Goal: Task Accomplishment & Management: Complete application form

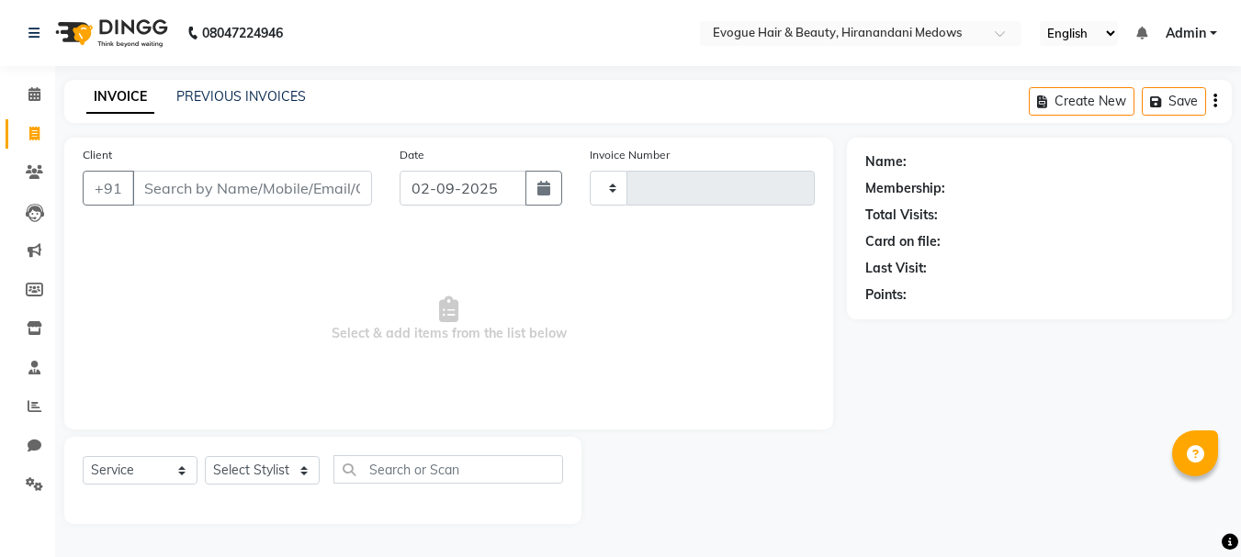
select select "service"
type input "0944"
select select "746"
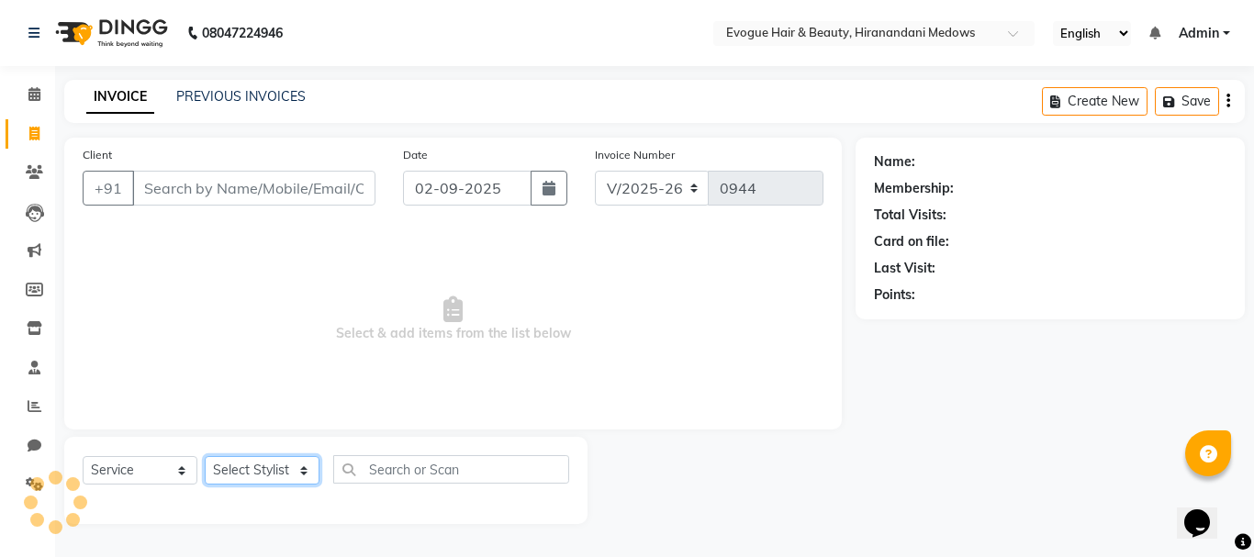
click at [238, 466] on select "Select Stylist" at bounding box center [262, 470] width 115 height 28
select select "11857"
click at [205, 456] on select "Select Stylist [PERSON_NAME] [PERSON_NAME] Manager [PERSON_NAME] [PERSON_NAME] …" at bounding box center [262, 470] width 115 height 28
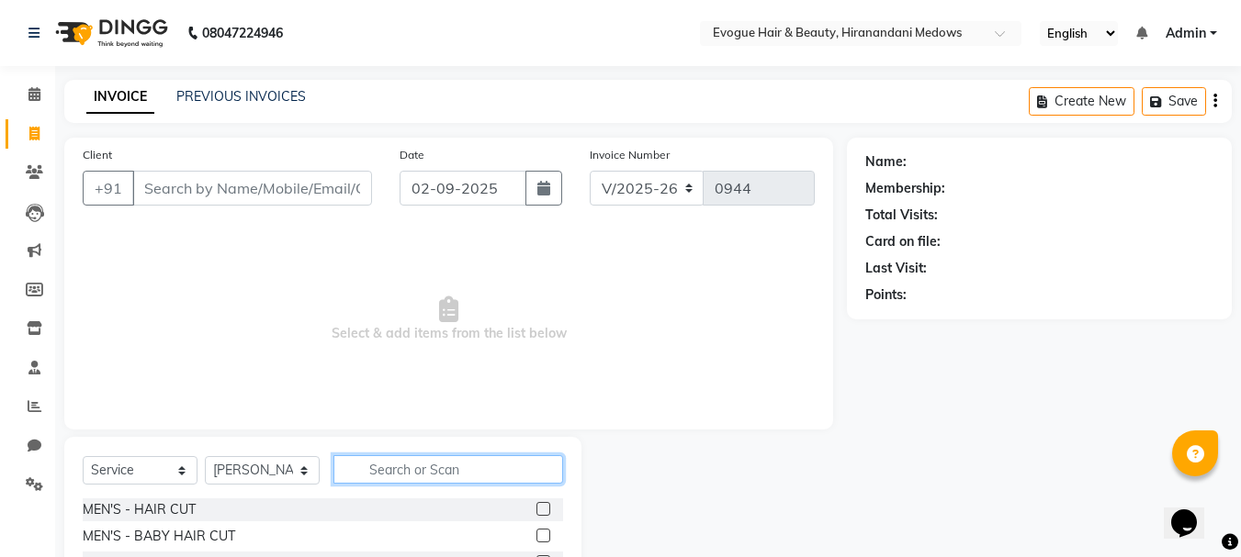
click at [382, 468] on input "text" at bounding box center [448, 469] width 230 height 28
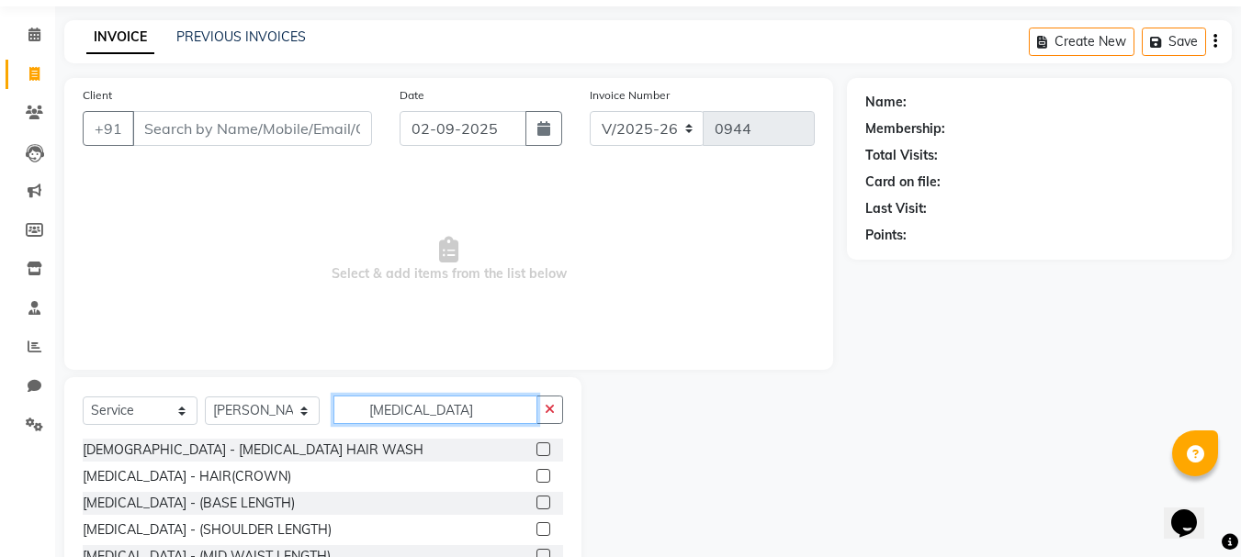
scroll to position [92, 0]
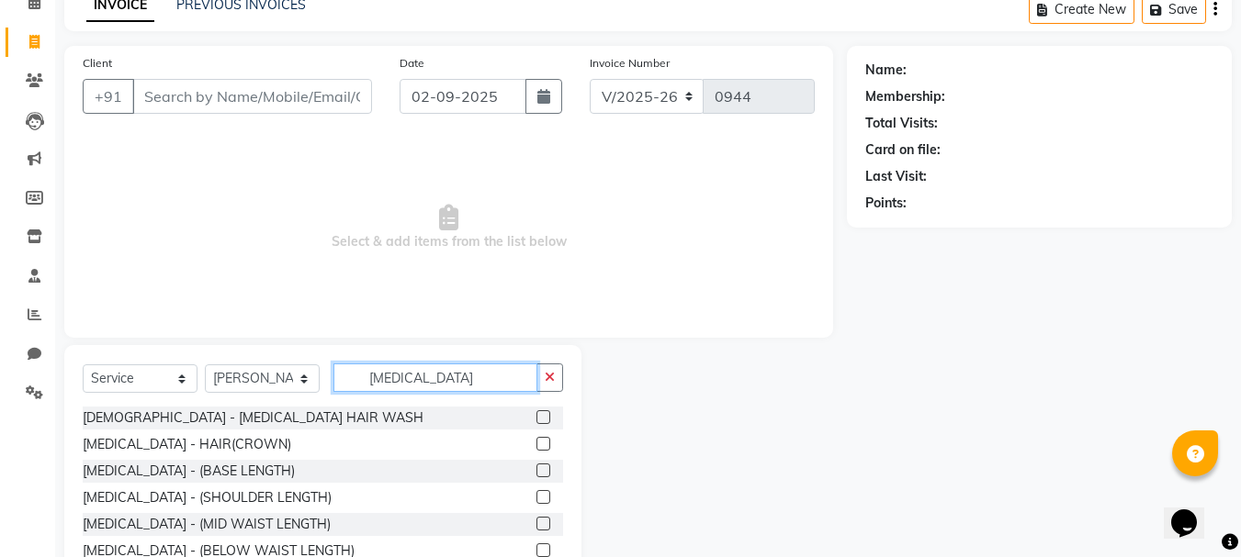
type input "BOTOX"
click at [536, 415] on label at bounding box center [543, 417] width 14 height 14
click at [536, 415] on input "checkbox" at bounding box center [542, 418] width 12 height 12
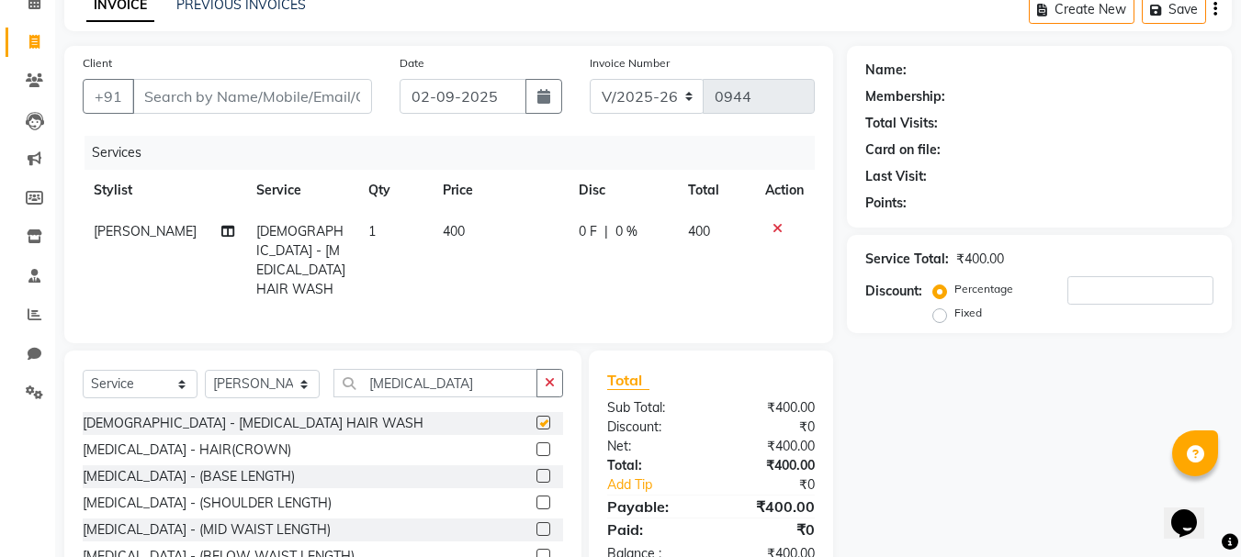
checkbox input "false"
click at [309, 103] on input "Client" at bounding box center [252, 96] width 240 height 35
type input "9"
type input "0"
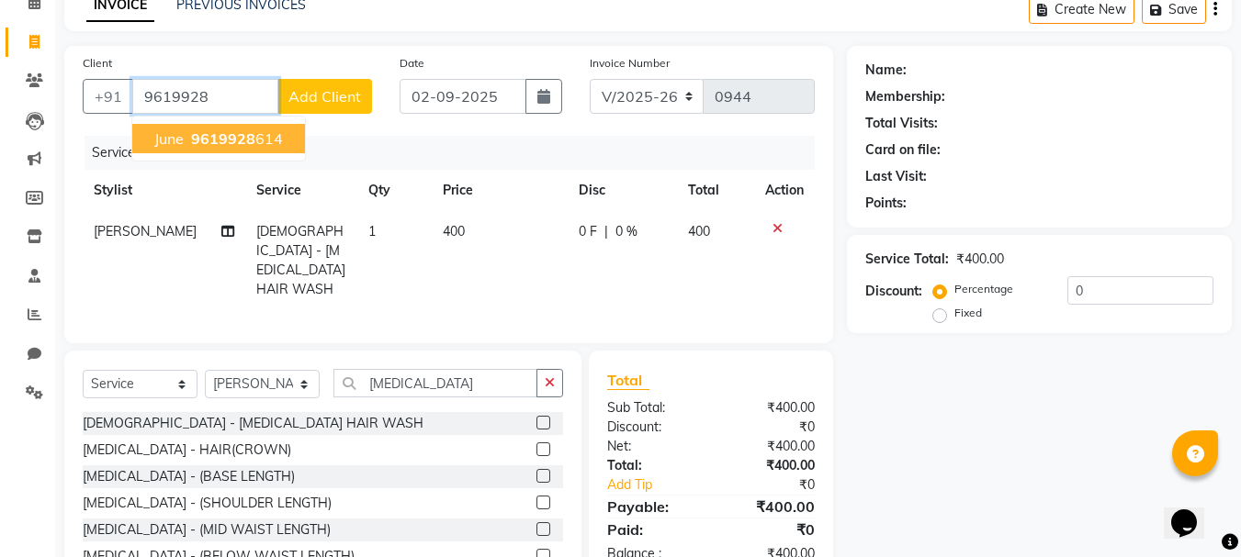
click at [176, 135] on span "June" at bounding box center [168, 138] width 29 height 18
type input "9619928614"
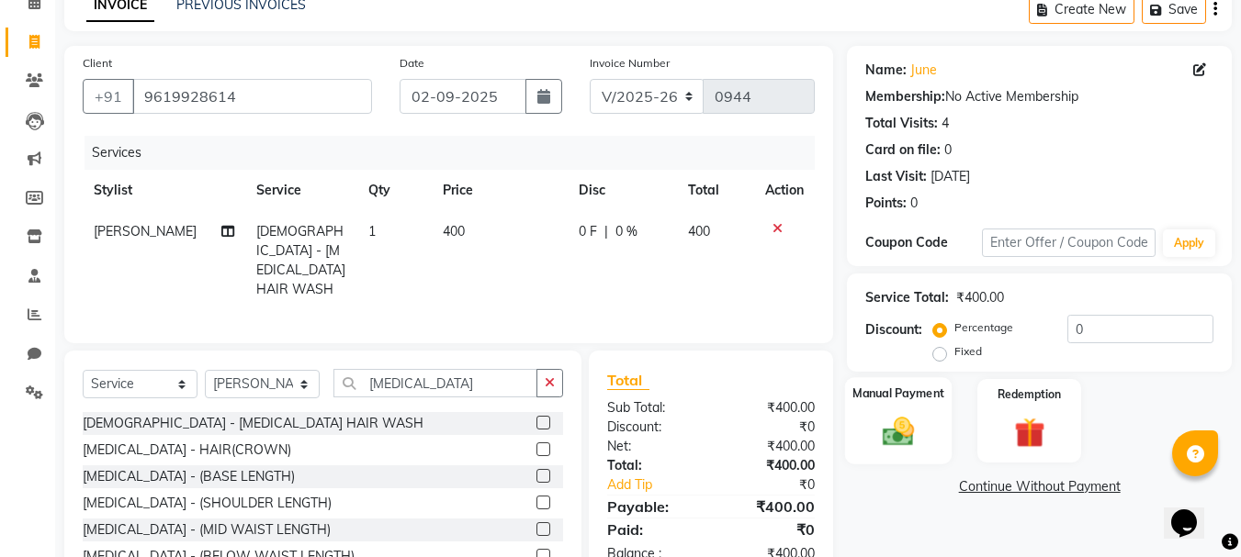
click at [878, 408] on div "Manual Payment" at bounding box center [898, 420] width 107 height 87
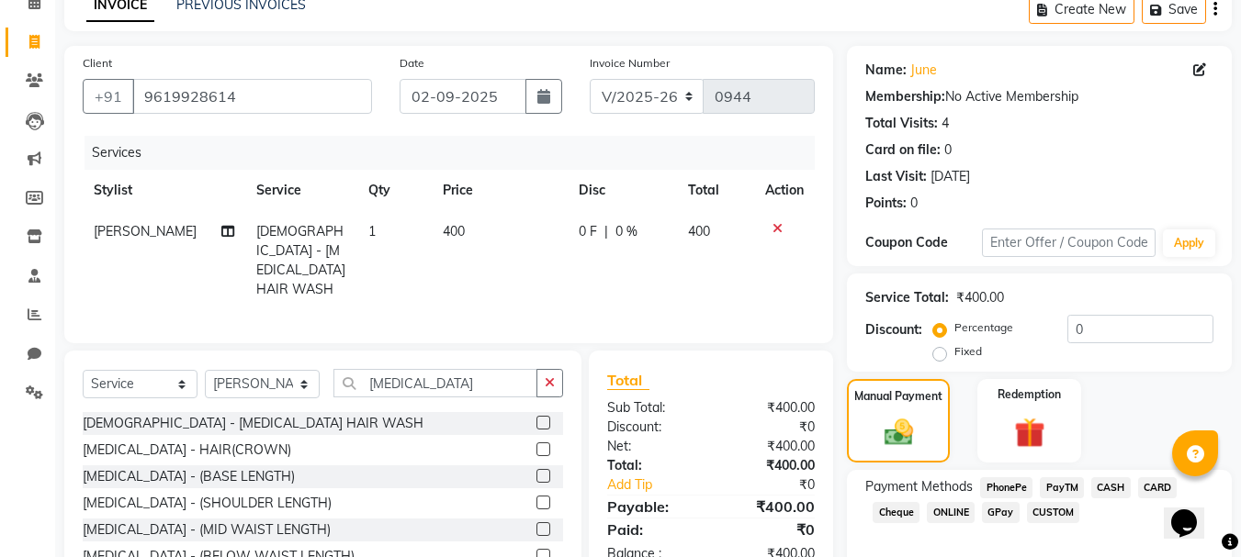
click at [939, 507] on span "ONLINE" at bounding box center [950, 512] width 48 height 21
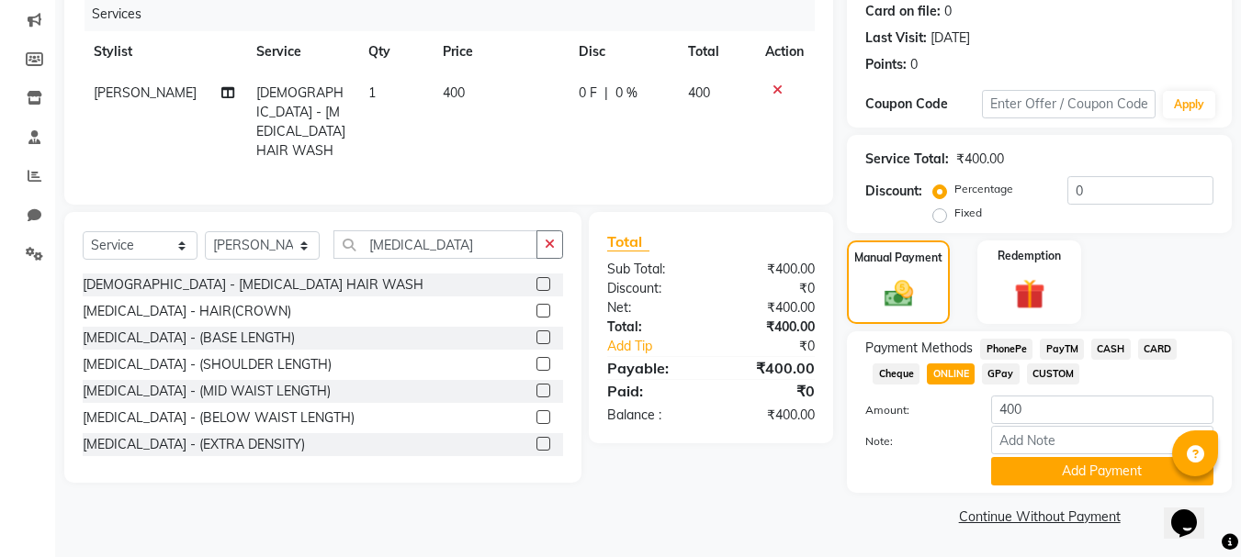
scroll to position [231, 0]
click at [1028, 462] on button "Add Payment" at bounding box center [1102, 470] width 222 height 28
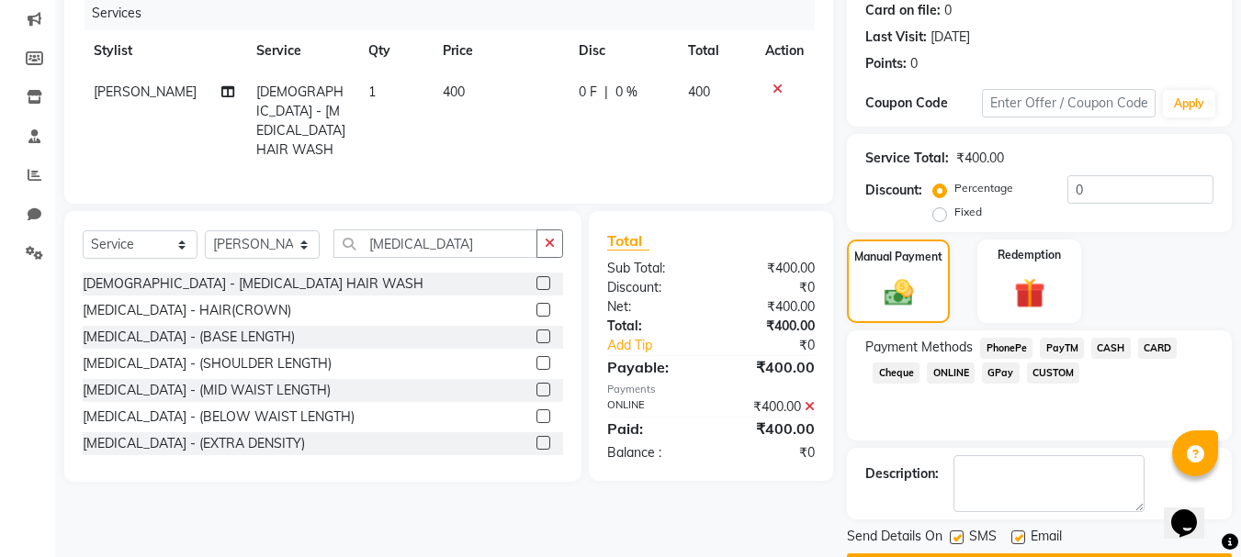
scroll to position [284, 0]
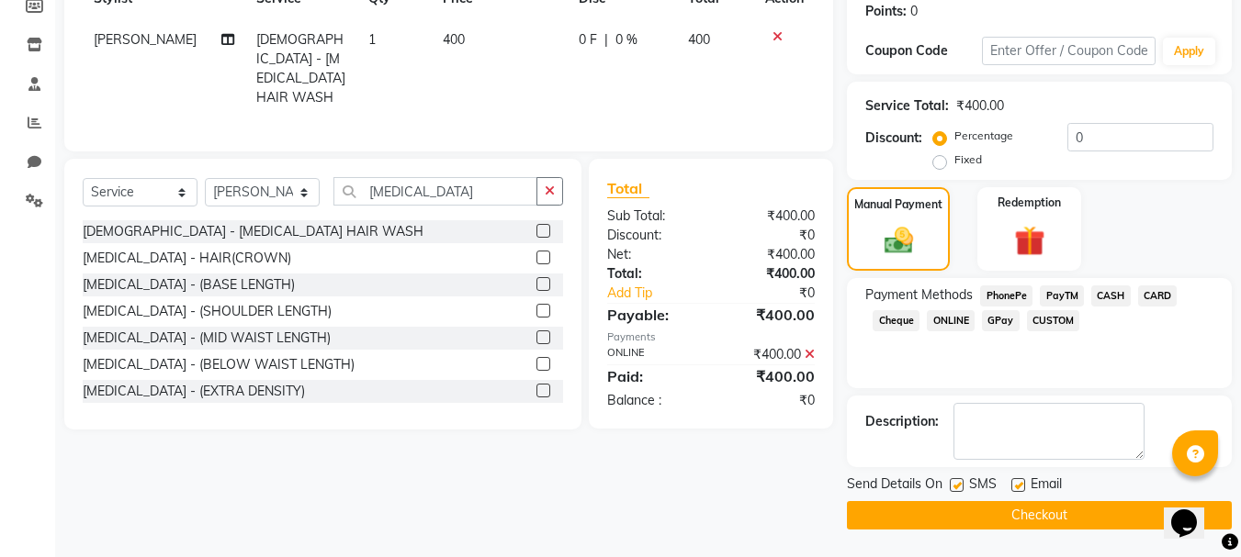
click at [1022, 514] on button "Checkout" at bounding box center [1039, 515] width 385 height 28
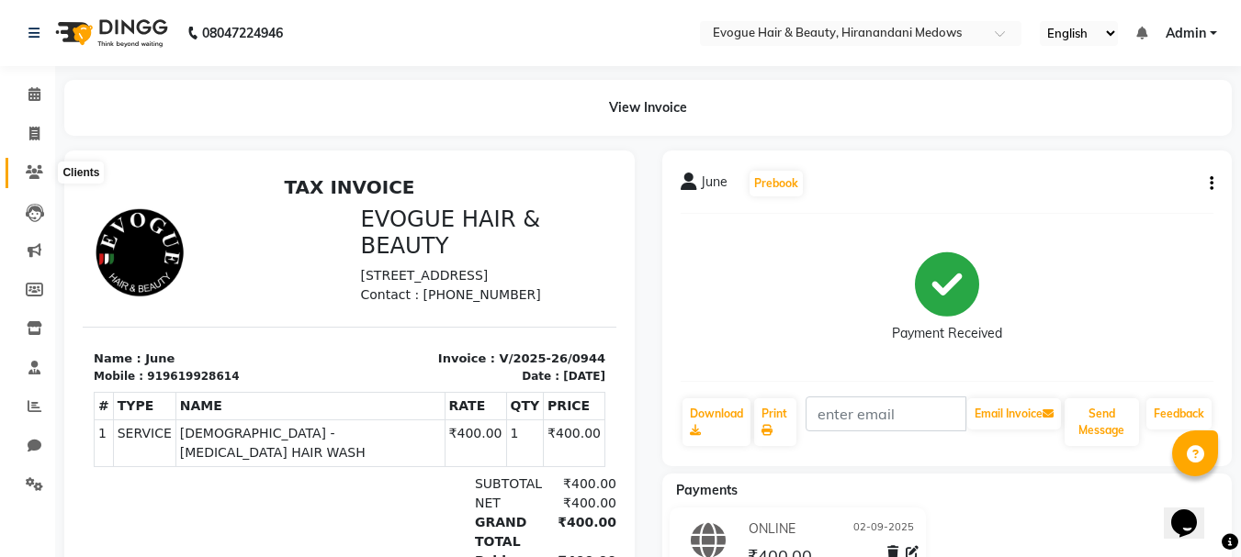
click at [41, 165] on icon at bounding box center [34, 172] width 17 height 14
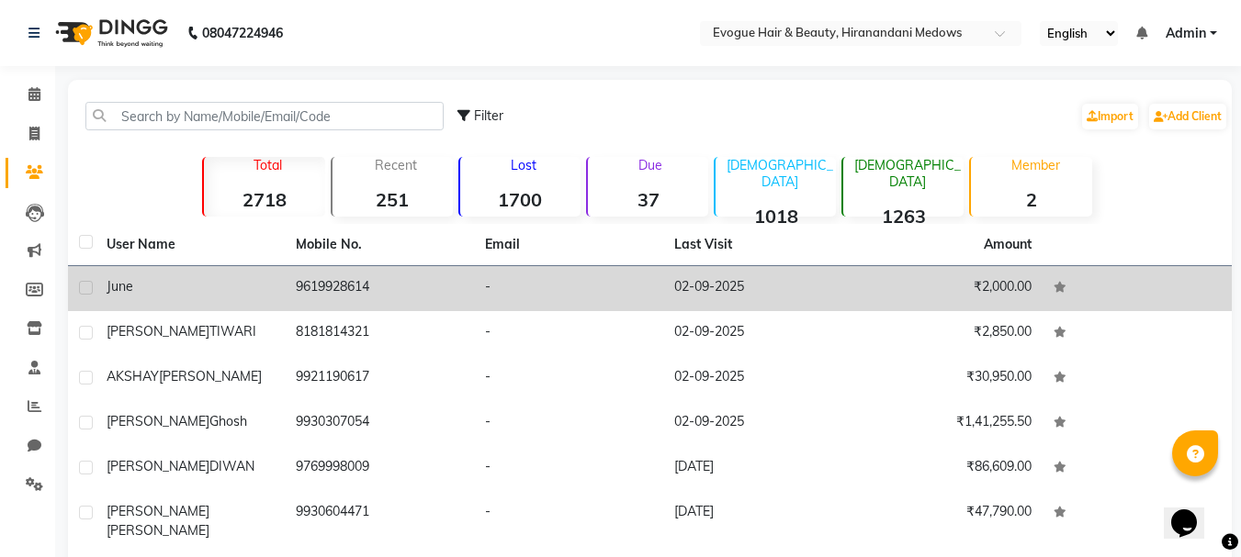
click at [179, 298] on td "June" at bounding box center [189, 288] width 189 height 45
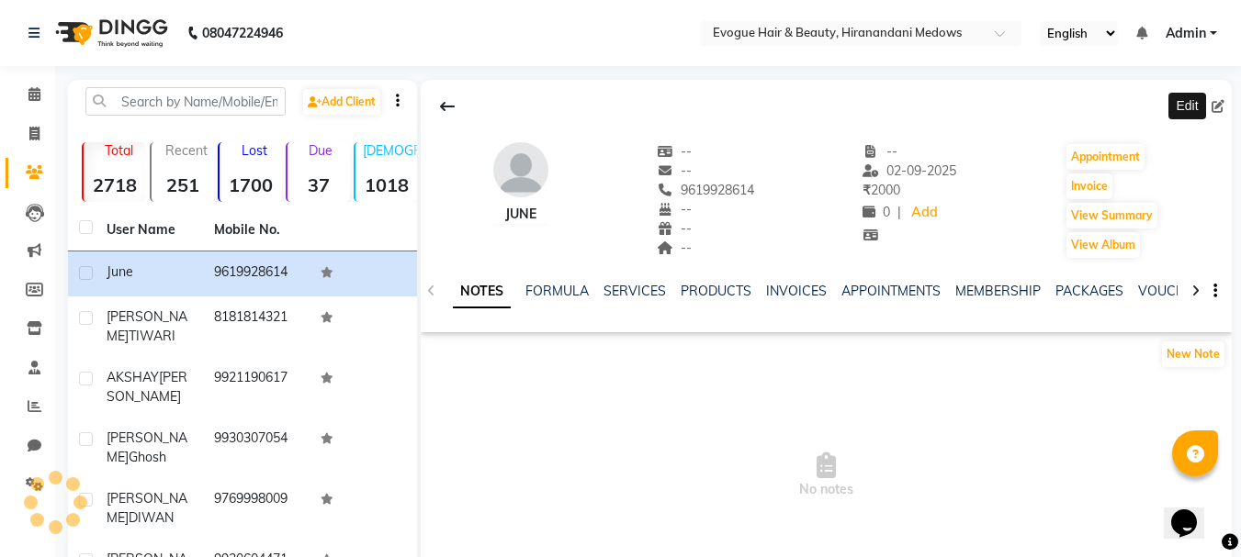
click at [1212, 107] on icon at bounding box center [1217, 106] width 13 height 13
select select "22"
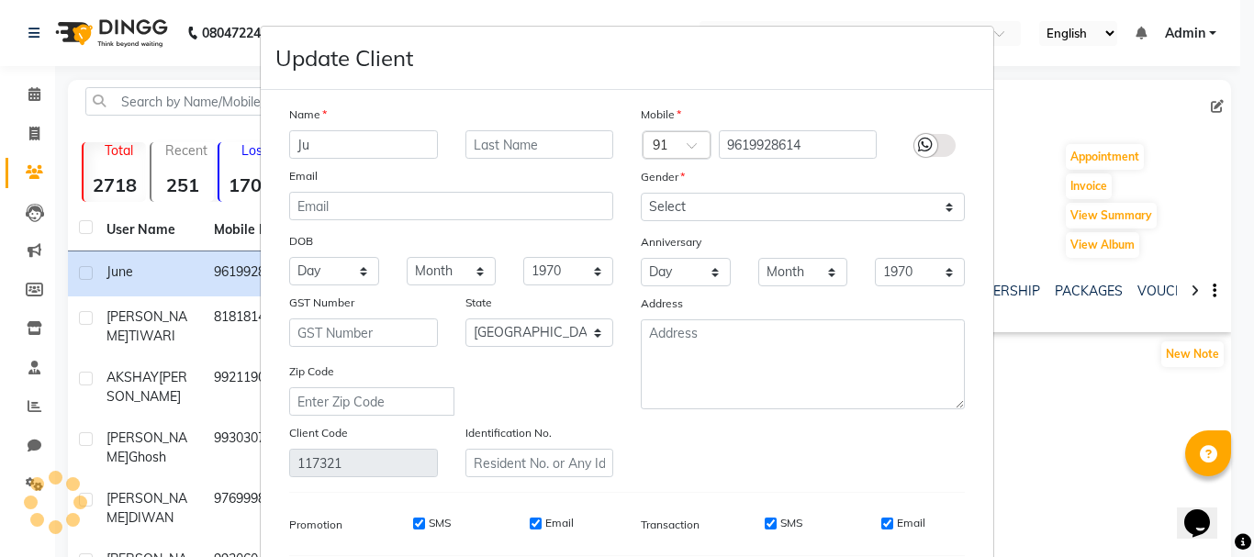
type input "J"
type input "JUNE ANN"
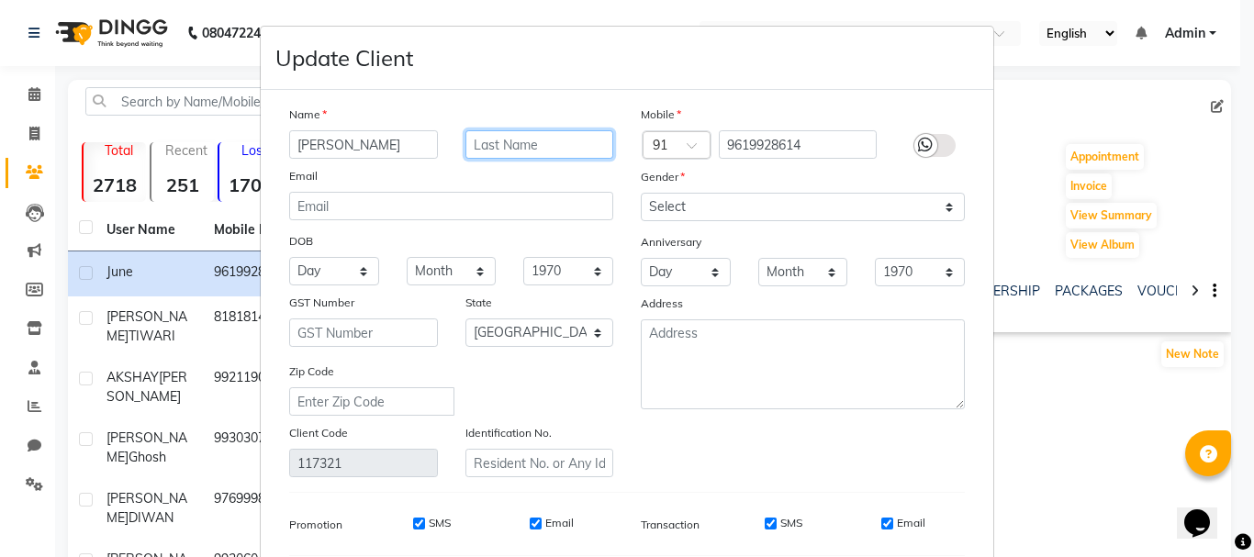
click at [471, 138] on input "text" at bounding box center [540, 144] width 149 height 28
type input "JOBARD"
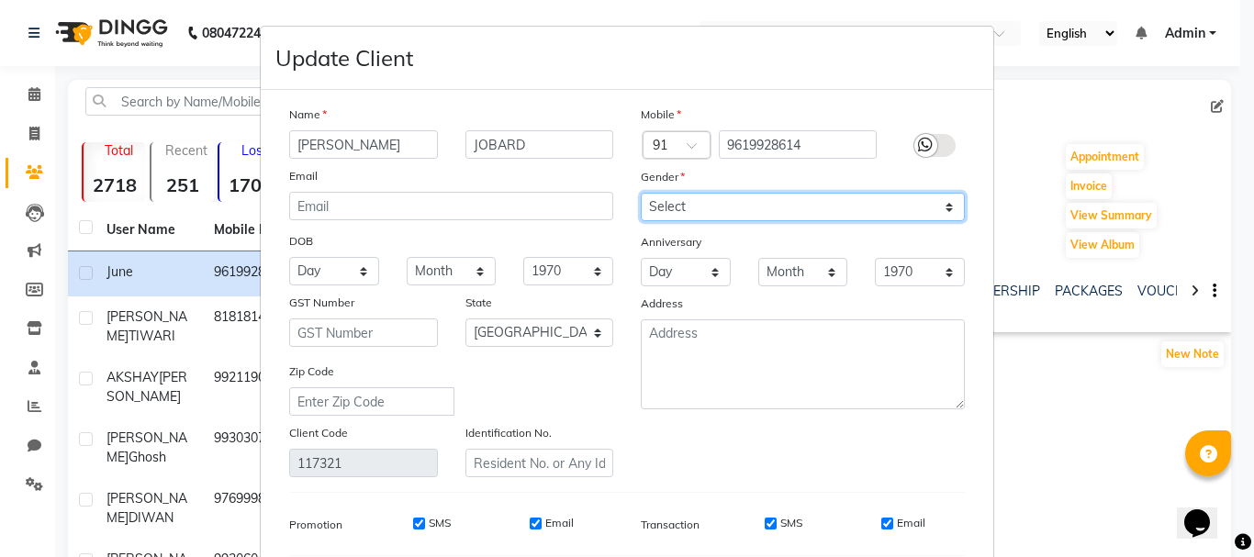
click at [647, 204] on select "Select Male Female Other Prefer Not To Say" at bounding box center [803, 207] width 324 height 28
select select "female"
click at [641, 193] on select "Select Male Female Other Prefer Not To Say" at bounding box center [803, 207] width 324 height 28
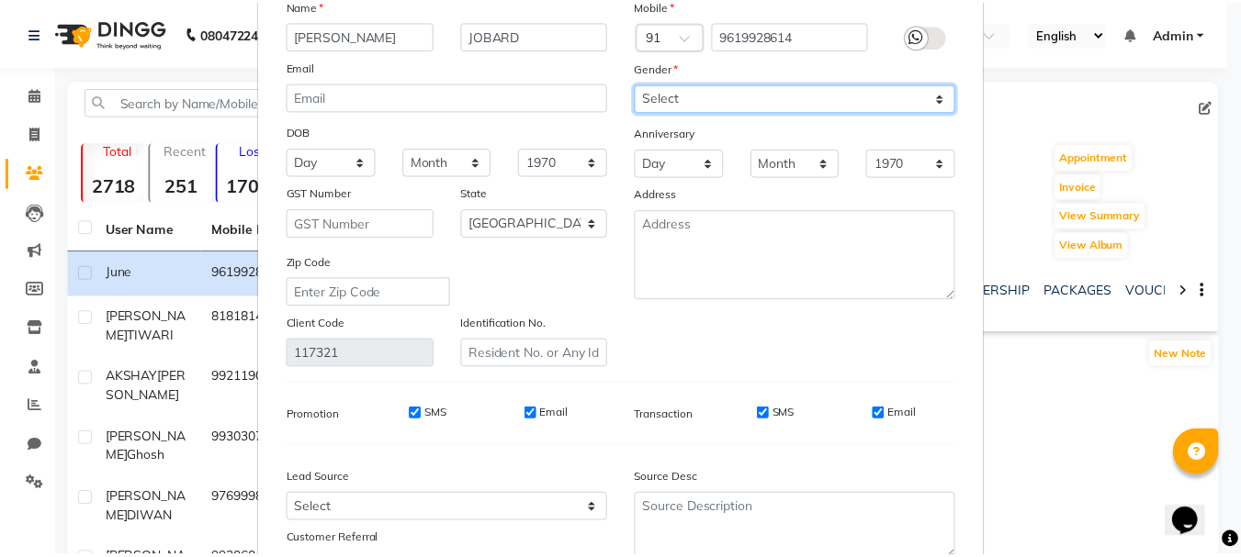
scroll to position [257, 0]
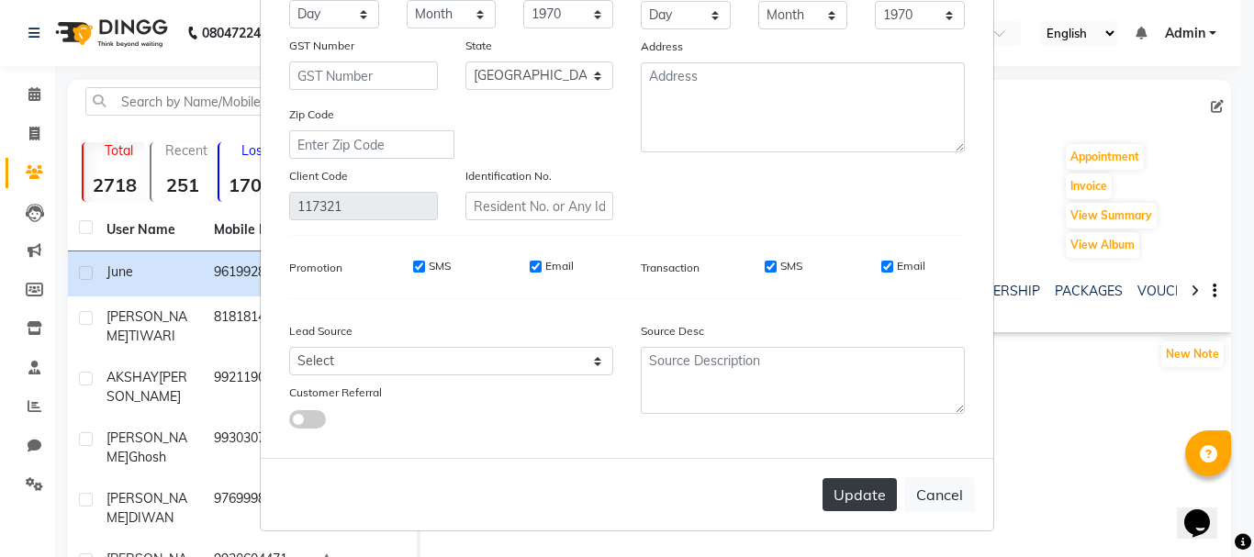
click at [839, 507] on button "Update" at bounding box center [860, 494] width 74 height 33
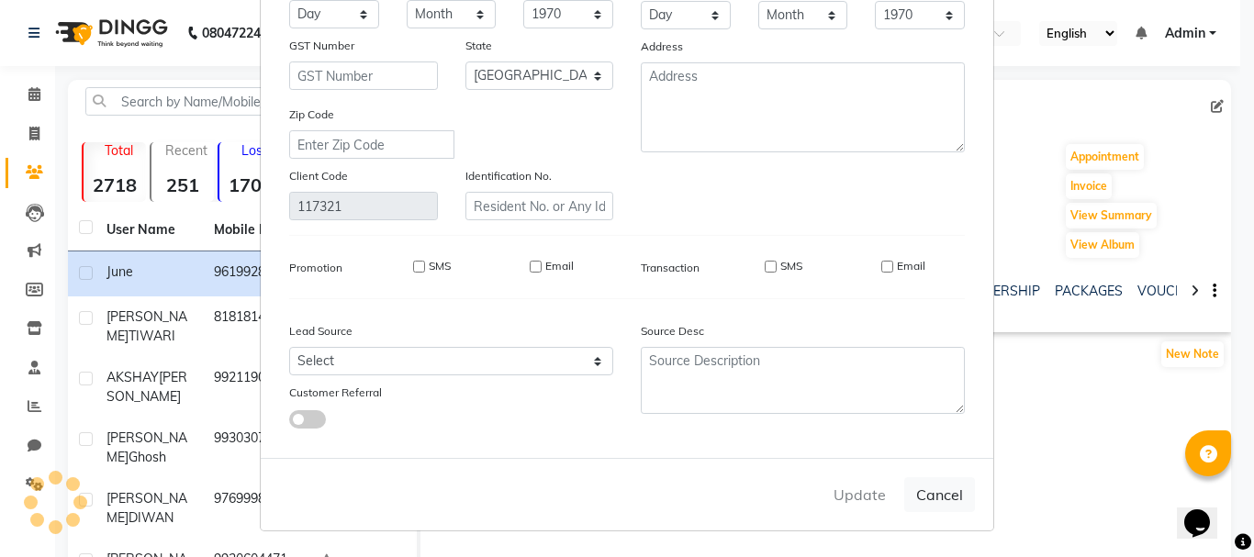
select select
select select "null"
select select
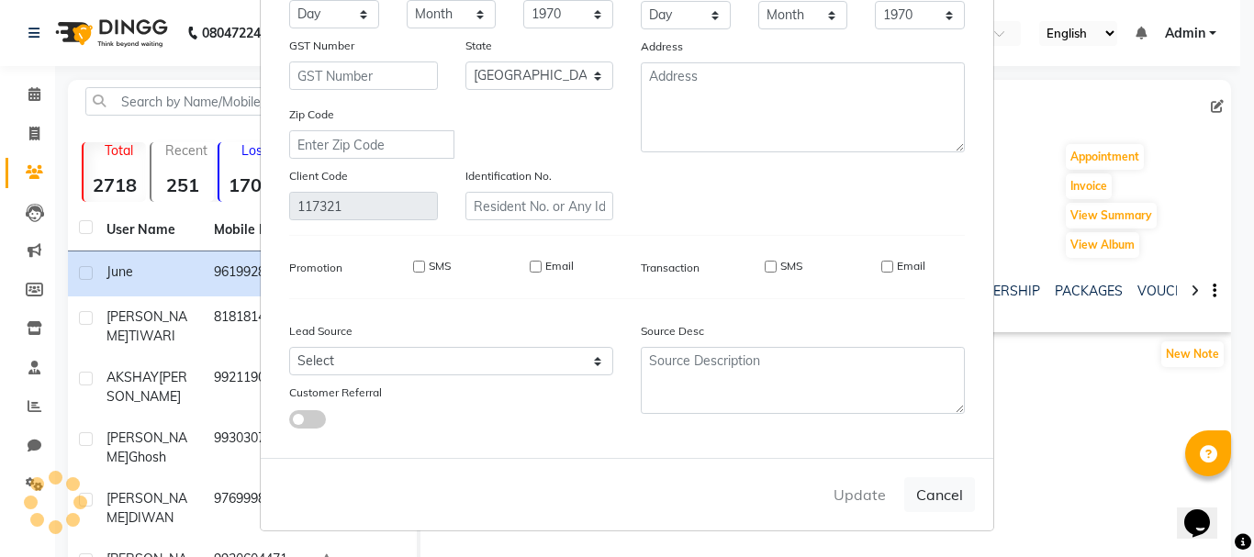
select select
checkbox input "false"
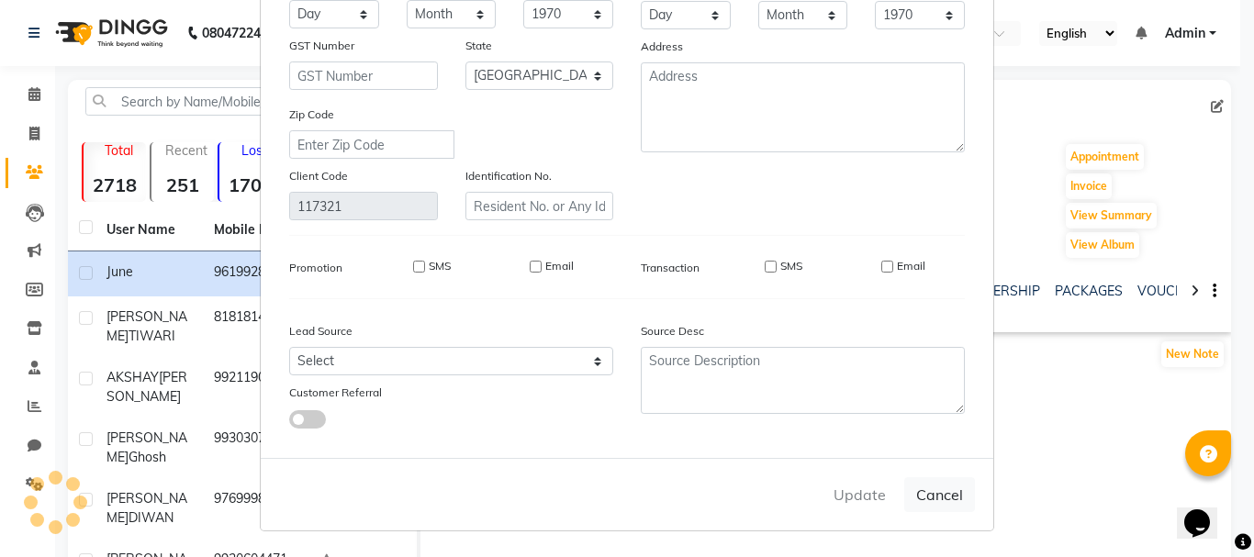
checkbox input "false"
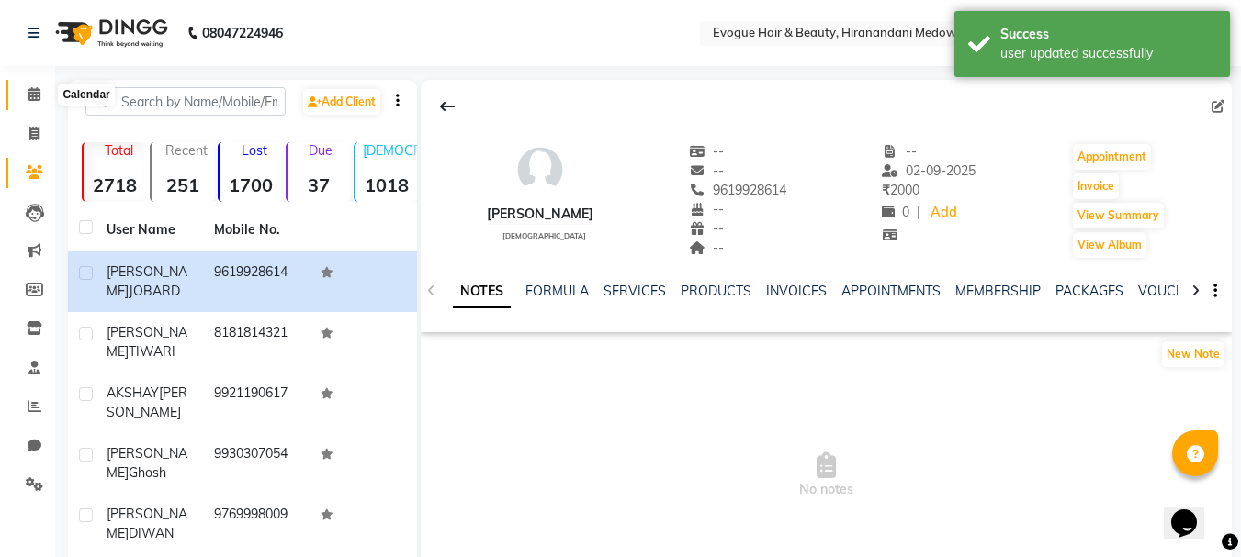
click at [21, 97] on span at bounding box center [34, 94] width 32 height 21
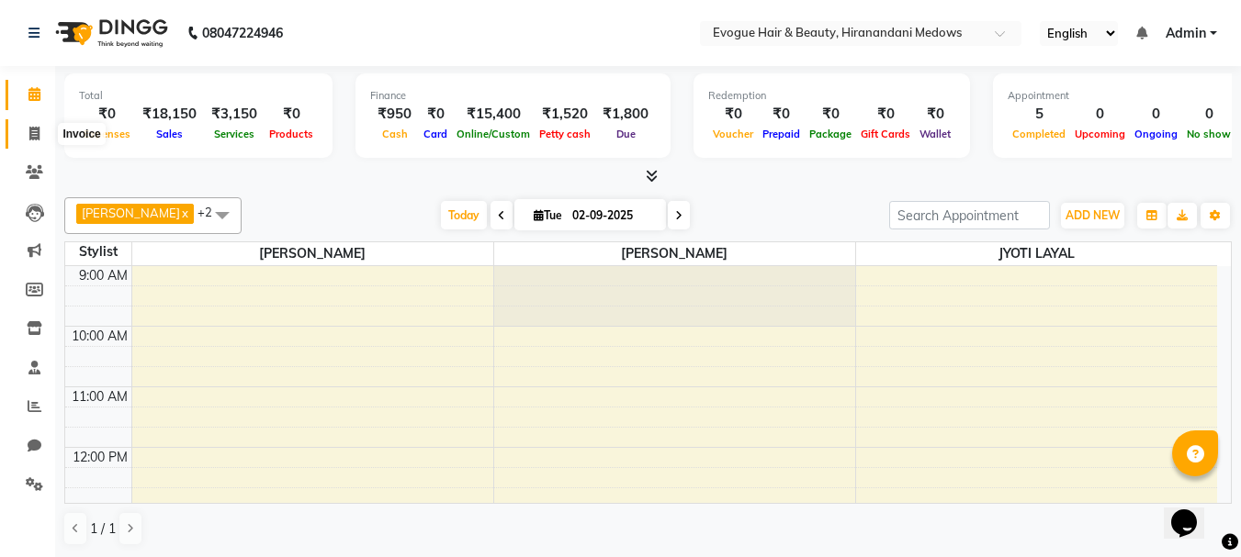
click at [31, 134] on icon at bounding box center [34, 134] width 10 height 14
select select "service"
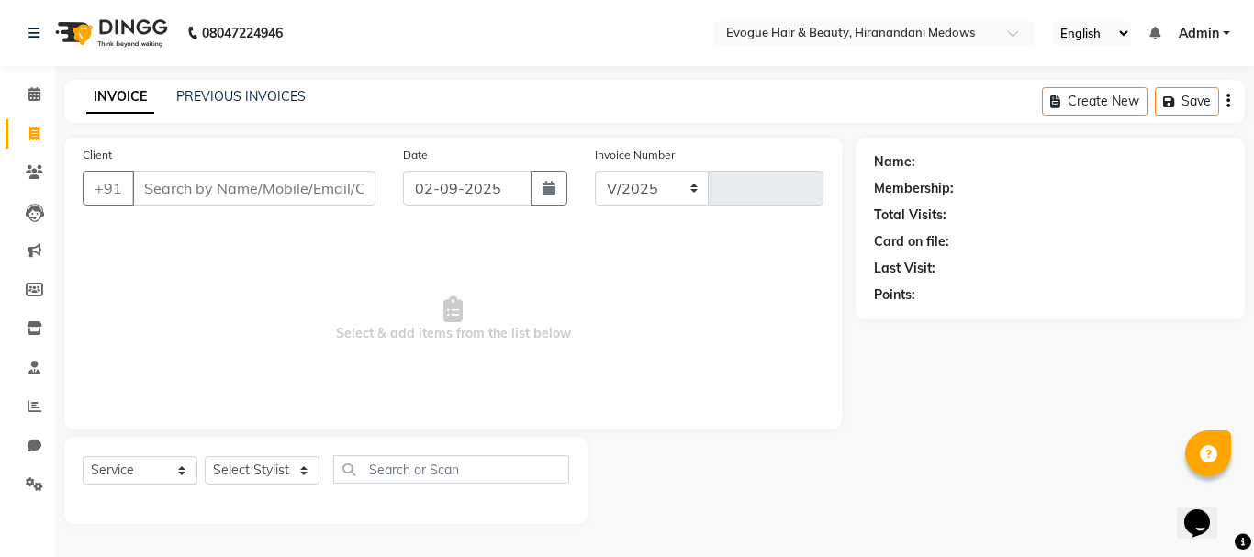
select select "746"
type input "0945"
click at [274, 191] on input "Client" at bounding box center [253, 188] width 243 height 35
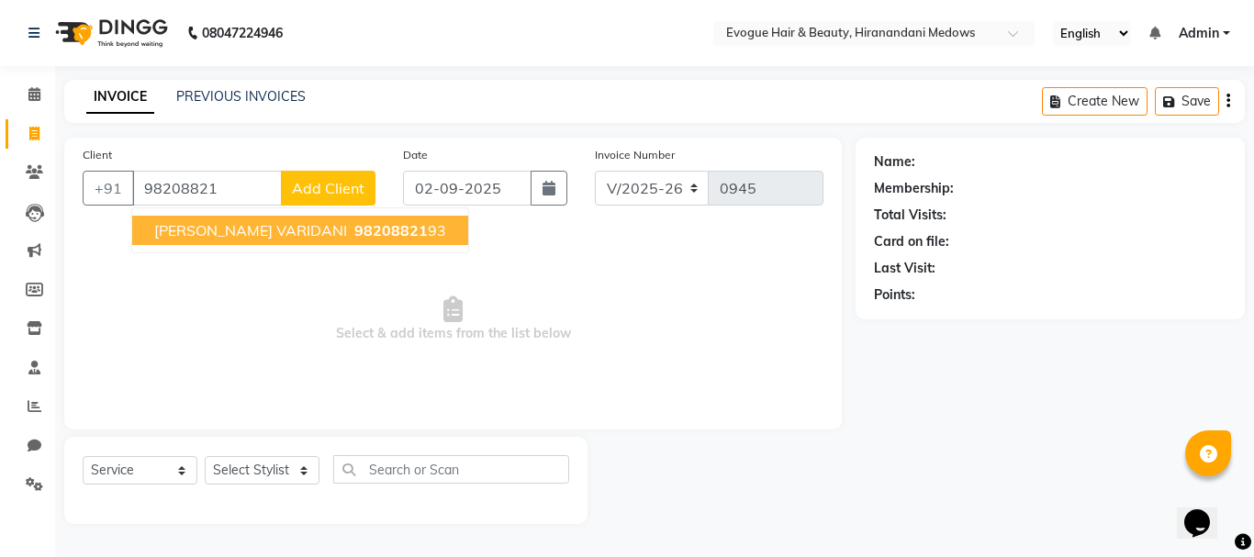
click at [354, 228] on span "98208821" at bounding box center [390, 230] width 73 height 18
type input "9820882193"
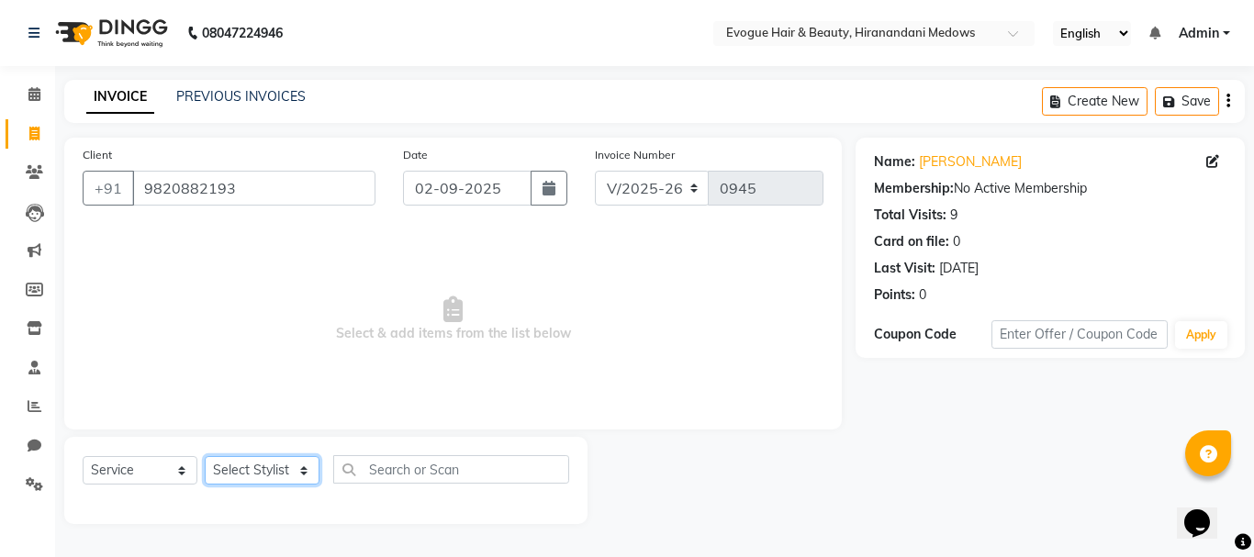
click at [255, 472] on select "Select Stylist [PERSON_NAME] [PERSON_NAME] Manager [PERSON_NAME] [PERSON_NAME] …" at bounding box center [262, 470] width 115 height 28
select select "11857"
click at [205, 456] on select "Select Stylist [PERSON_NAME] [PERSON_NAME] Manager [PERSON_NAME] [PERSON_NAME] …" at bounding box center [262, 470] width 115 height 28
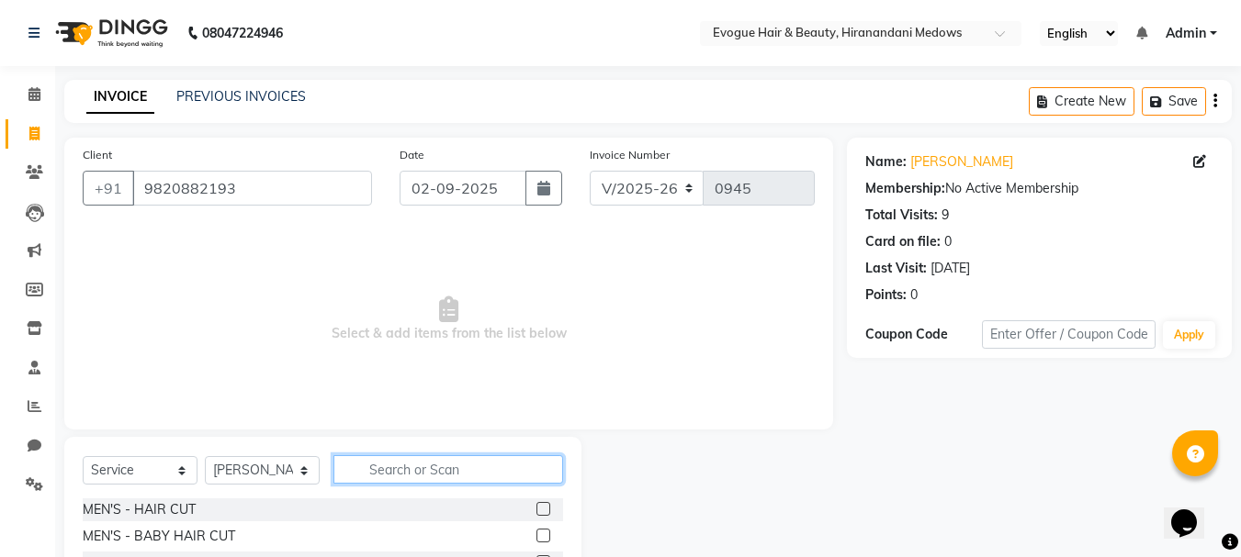
click at [383, 477] on input "text" at bounding box center [448, 469] width 230 height 28
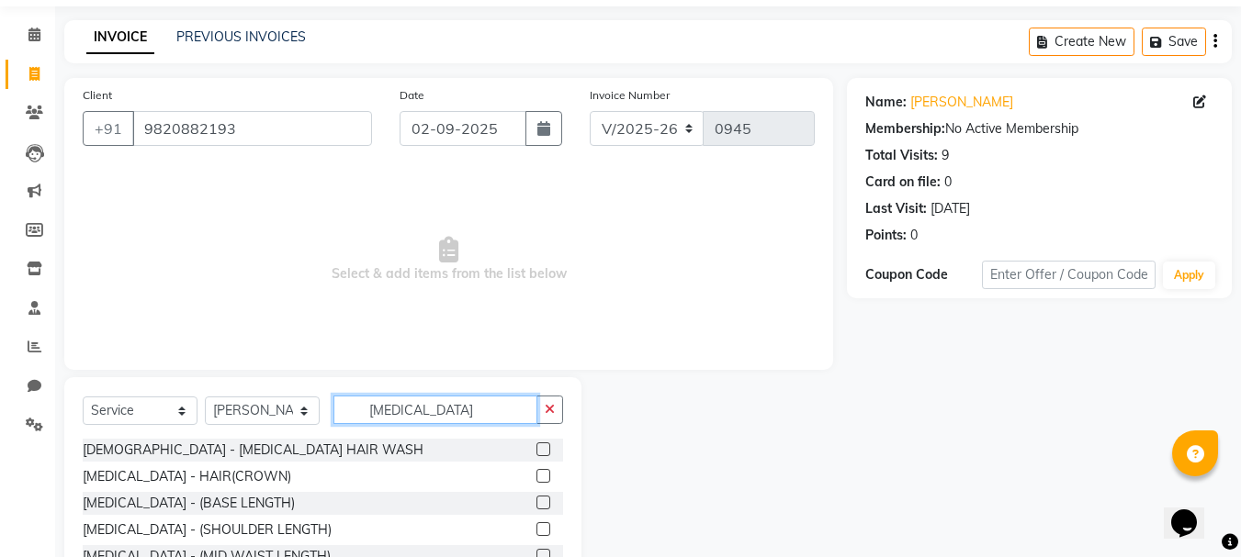
scroll to position [92, 0]
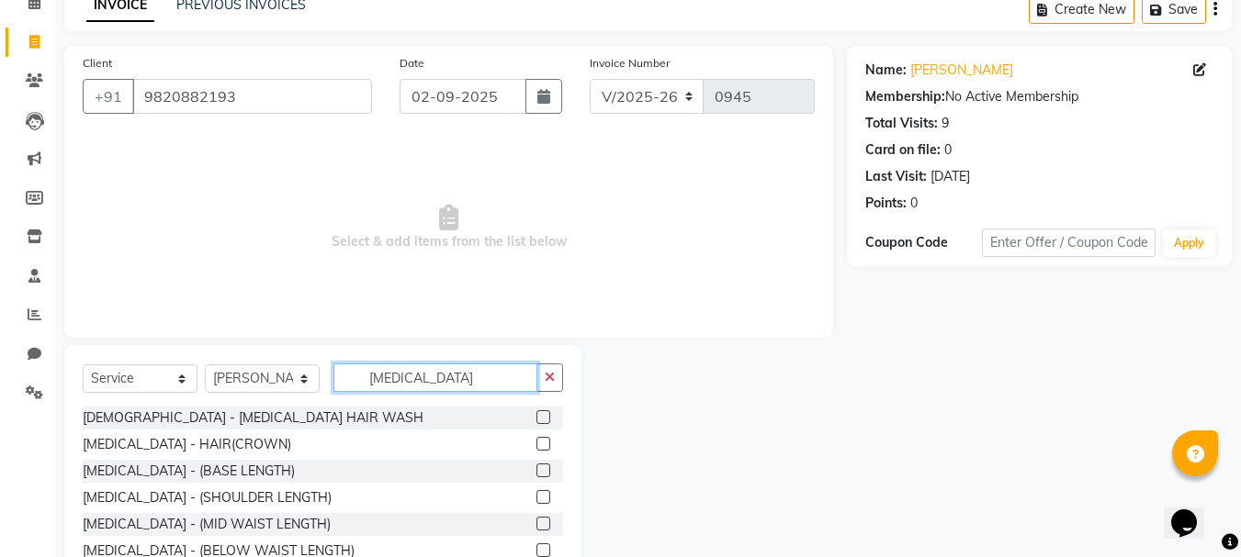
type input "BOTOX"
click at [536, 418] on label at bounding box center [543, 417] width 14 height 14
click at [536, 418] on input "checkbox" at bounding box center [542, 418] width 12 height 12
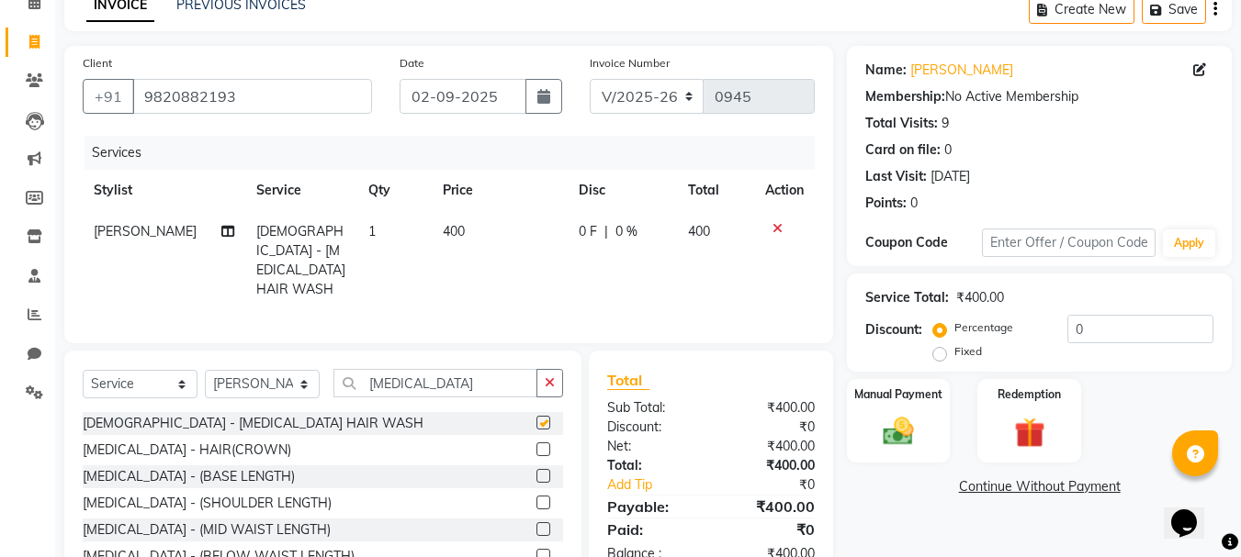
checkbox input "false"
click at [900, 414] on img at bounding box center [897, 431] width 51 height 37
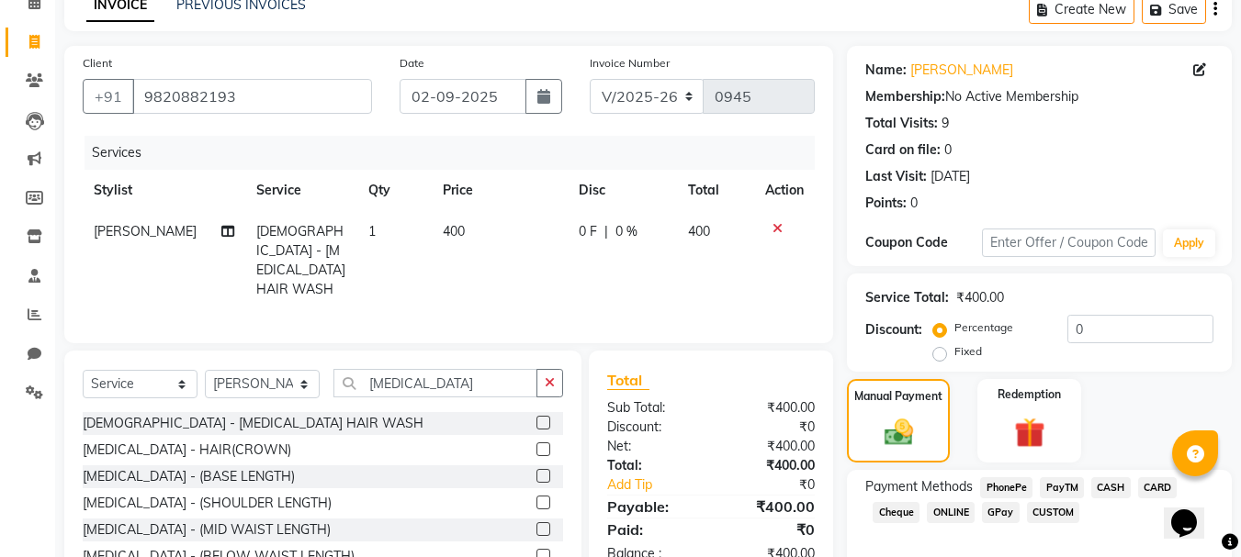
click at [953, 511] on span "ONLINE" at bounding box center [950, 512] width 48 height 21
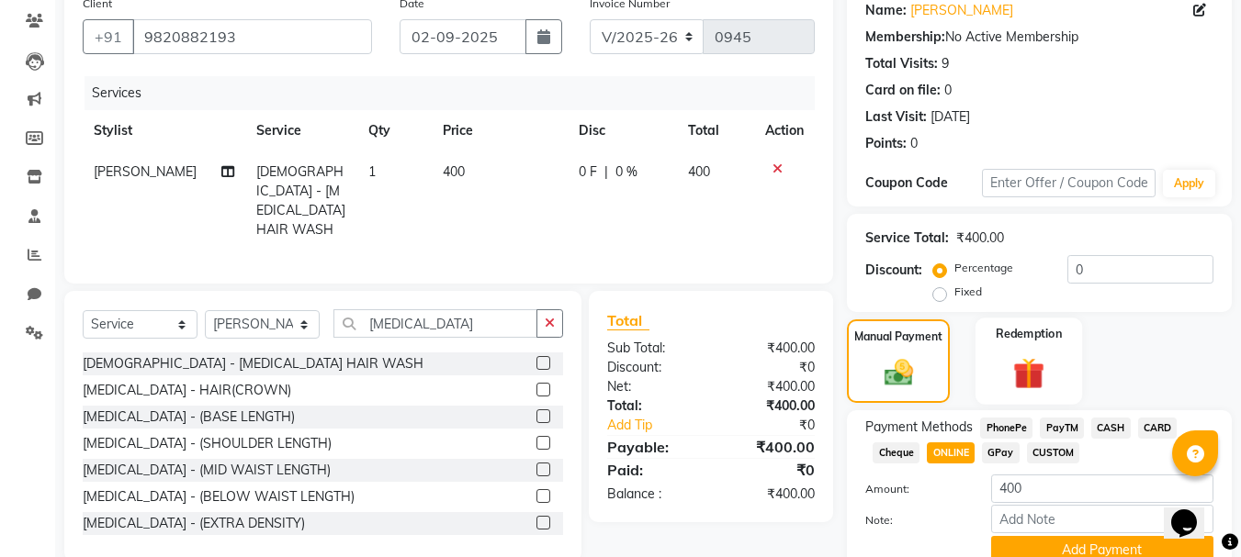
scroll to position [184, 0]
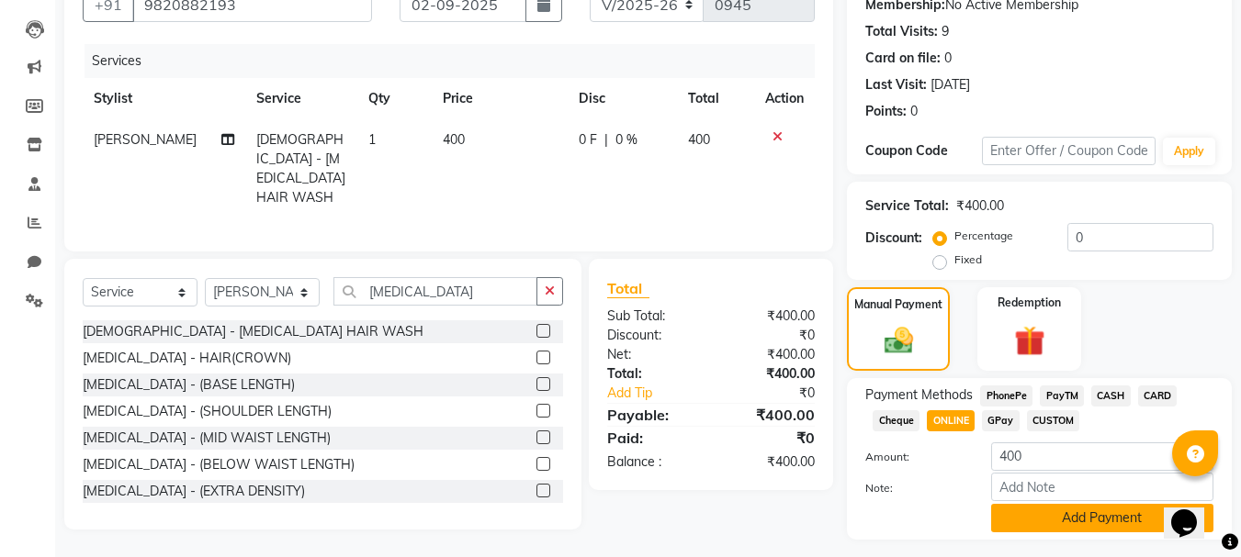
click at [1038, 511] on button "Add Payment" at bounding box center [1102, 518] width 222 height 28
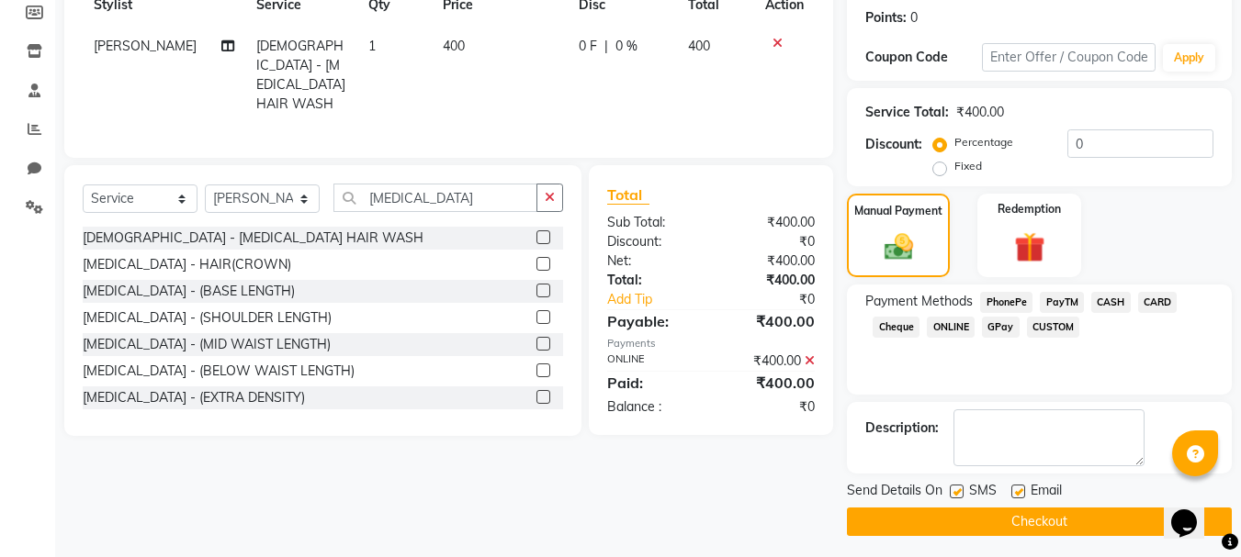
scroll to position [284, 0]
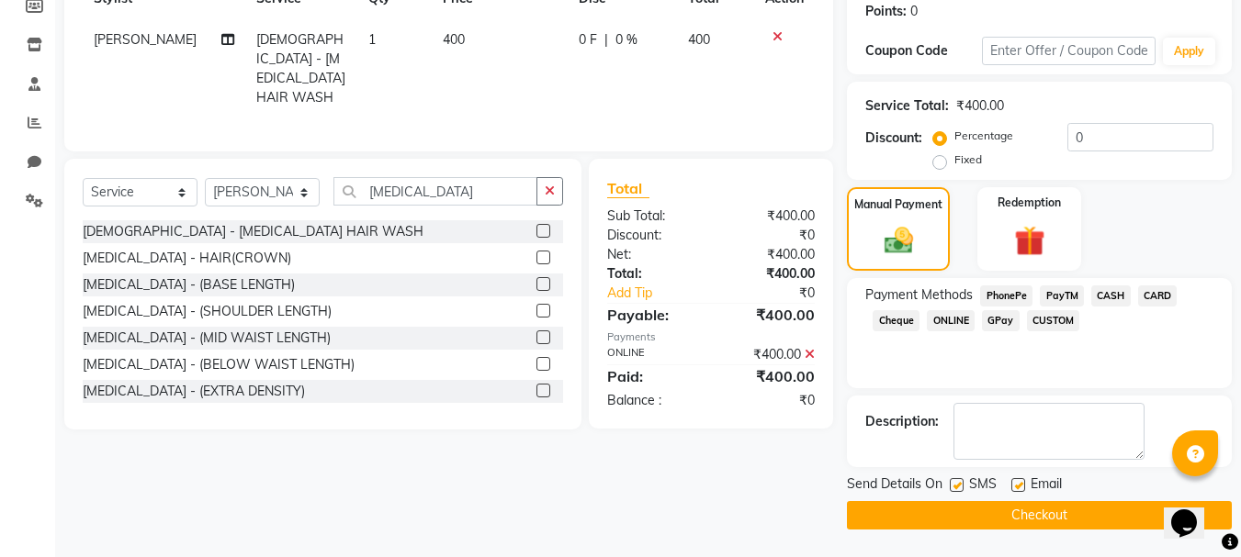
click at [998, 513] on button "Checkout" at bounding box center [1039, 515] width 385 height 28
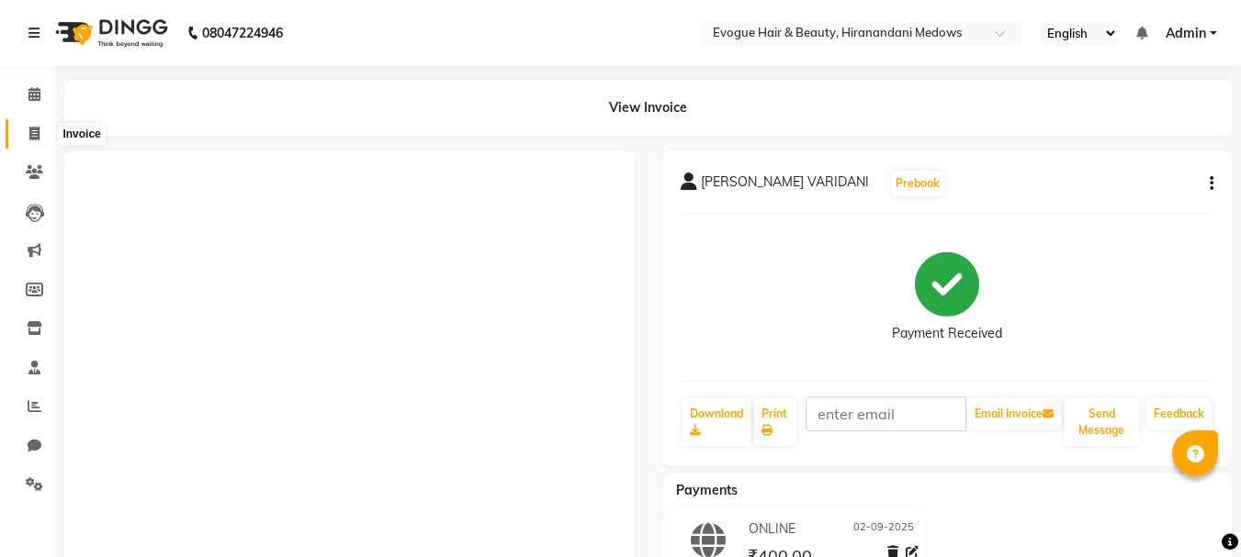
click at [30, 135] on icon at bounding box center [34, 134] width 10 height 14
select select "service"
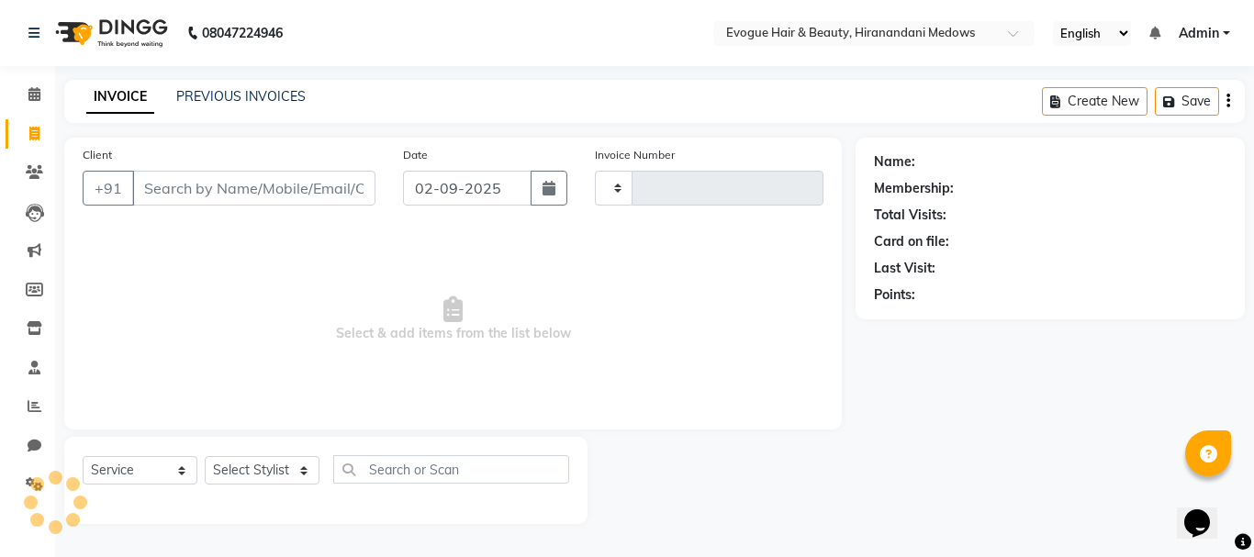
type input "0946"
select select "746"
click at [255, 476] on select "Select Stylist" at bounding box center [262, 470] width 115 height 28
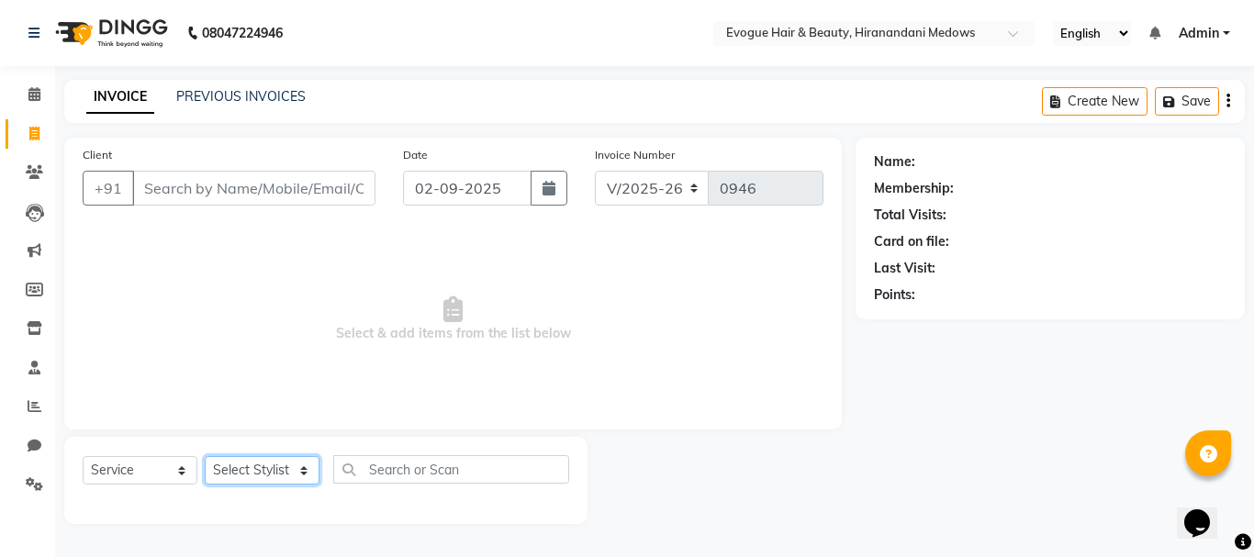
select select "70843"
click at [205, 456] on select "Select Stylist [PERSON_NAME] [PERSON_NAME] Manager [PERSON_NAME] [PERSON_NAME] …" at bounding box center [262, 470] width 115 height 28
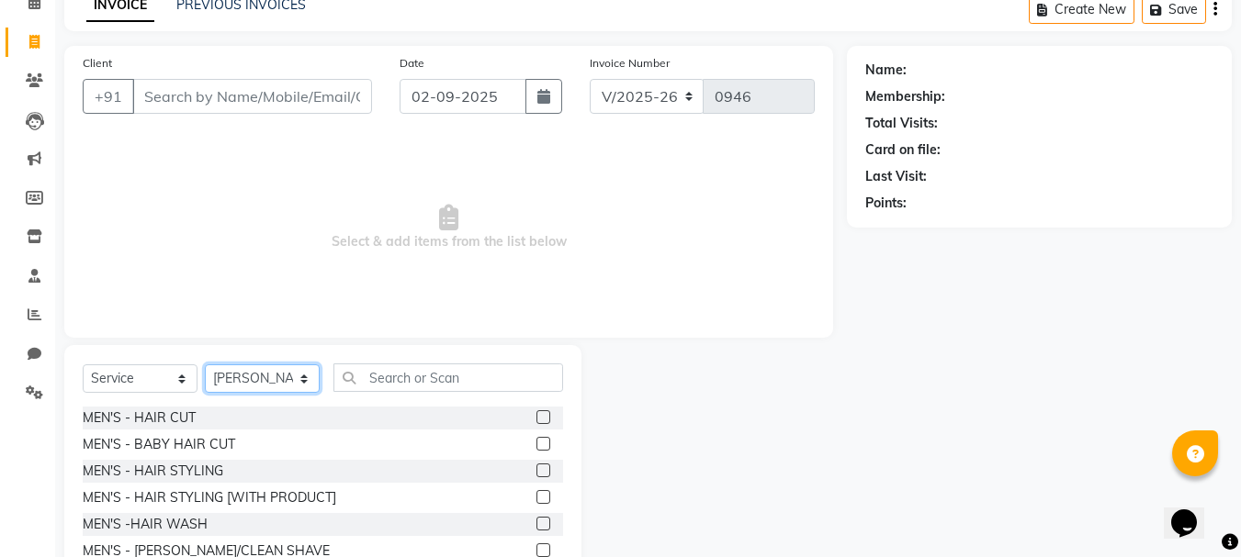
scroll to position [178, 0]
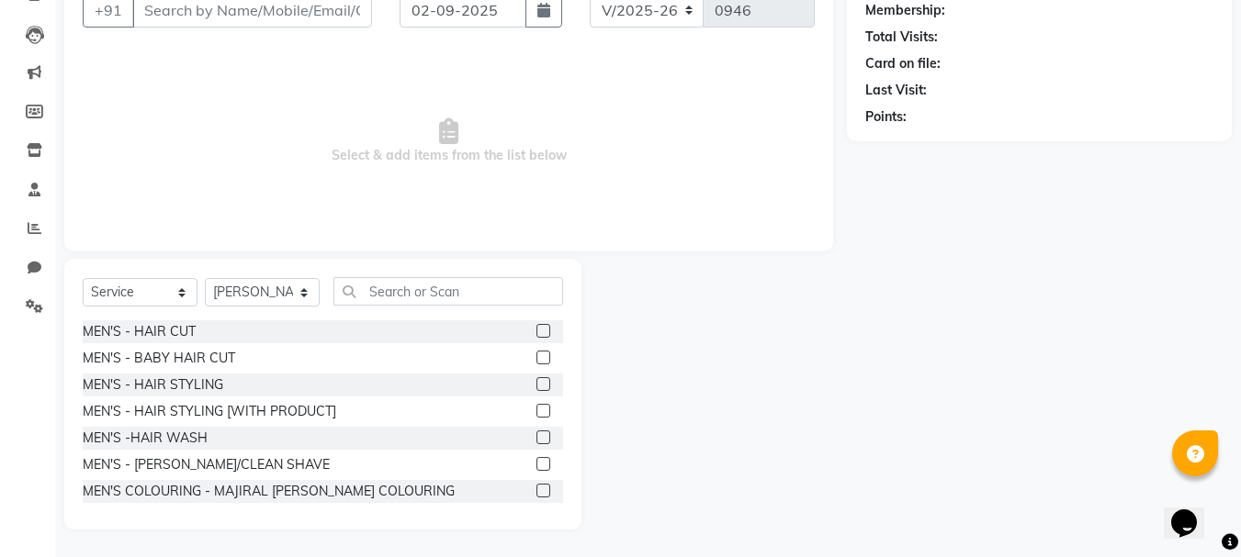
click at [536, 463] on label at bounding box center [543, 464] width 14 height 14
click at [536, 463] on input "checkbox" at bounding box center [542, 465] width 12 height 12
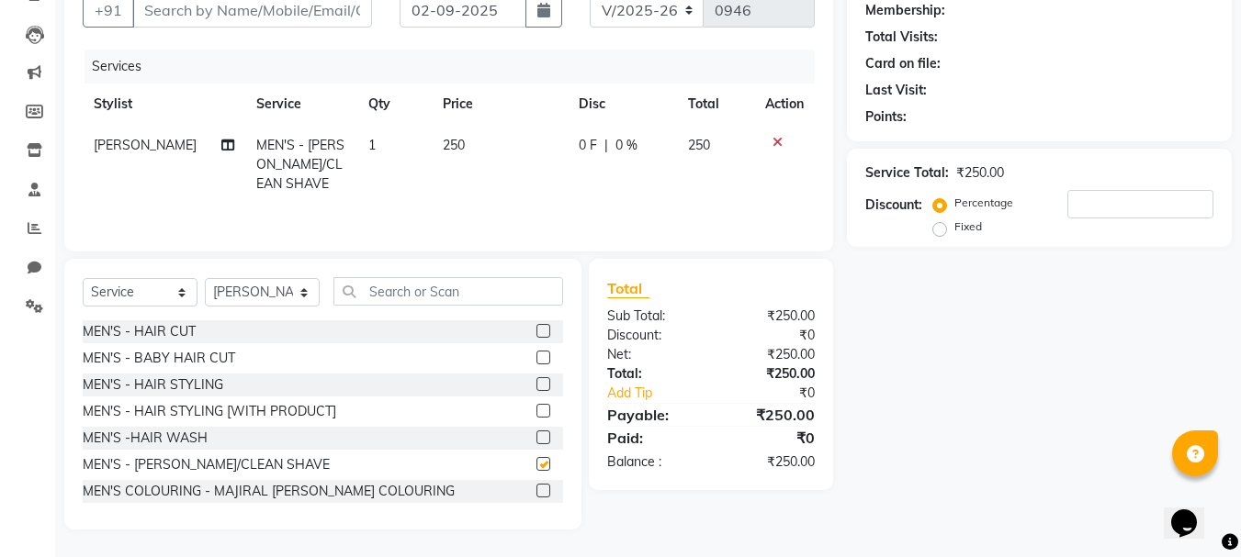
checkbox input "false"
click at [368, 140] on td "1" at bounding box center [394, 165] width 74 height 80
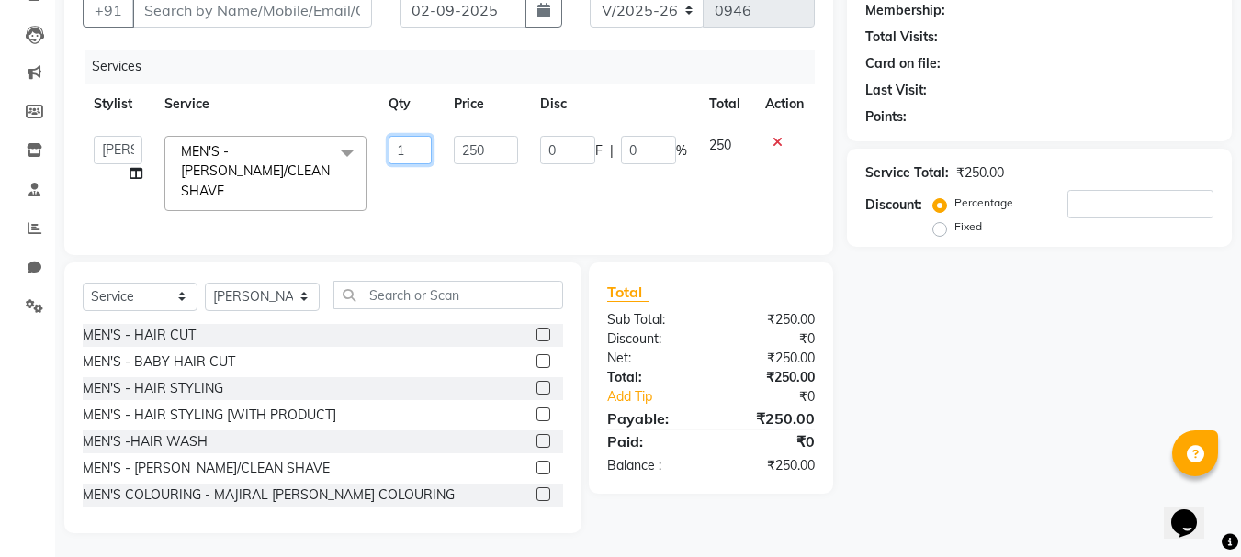
click at [406, 154] on input "1" at bounding box center [410, 150] width 44 height 28
type input "2"
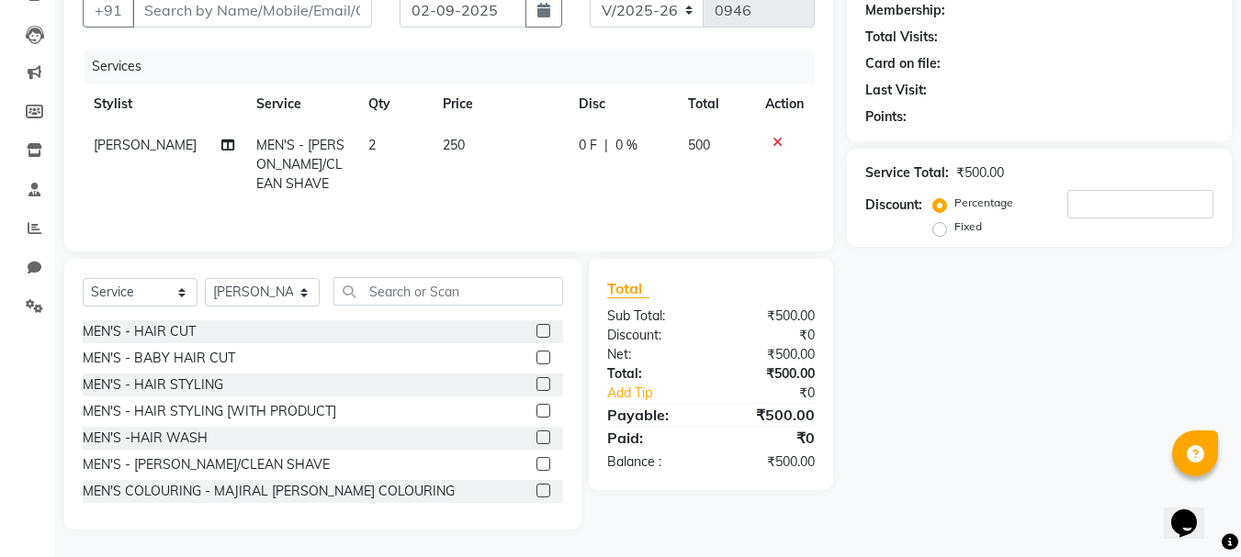
click at [409, 177] on td "2" at bounding box center [394, 165] width 74 height 80
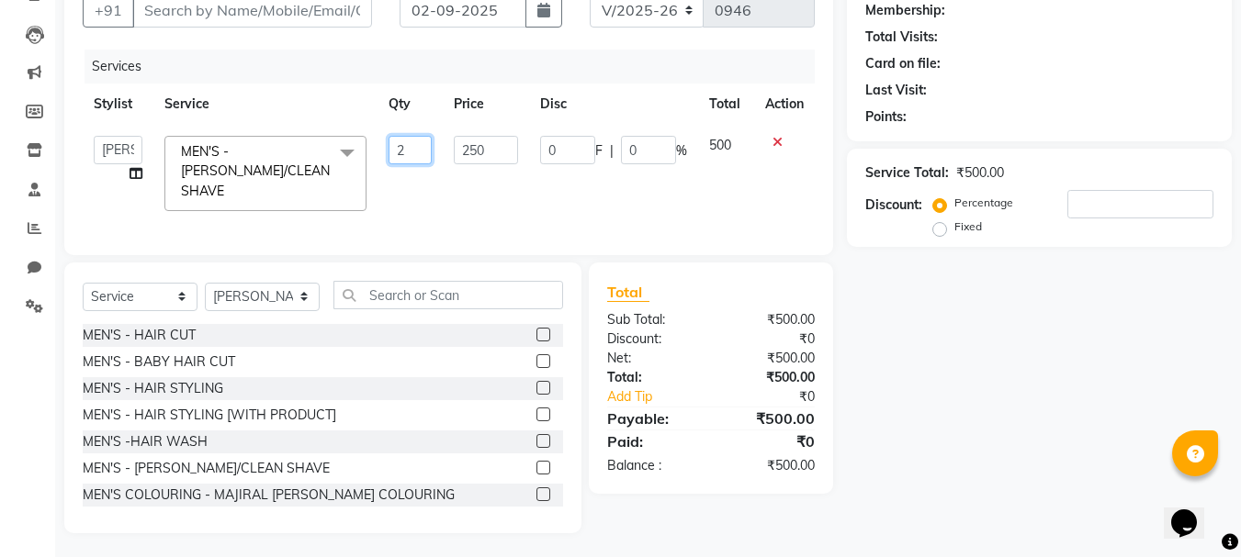
click at [411, 148] on input "2" at bounding box center [410, 150] width 44 height 28
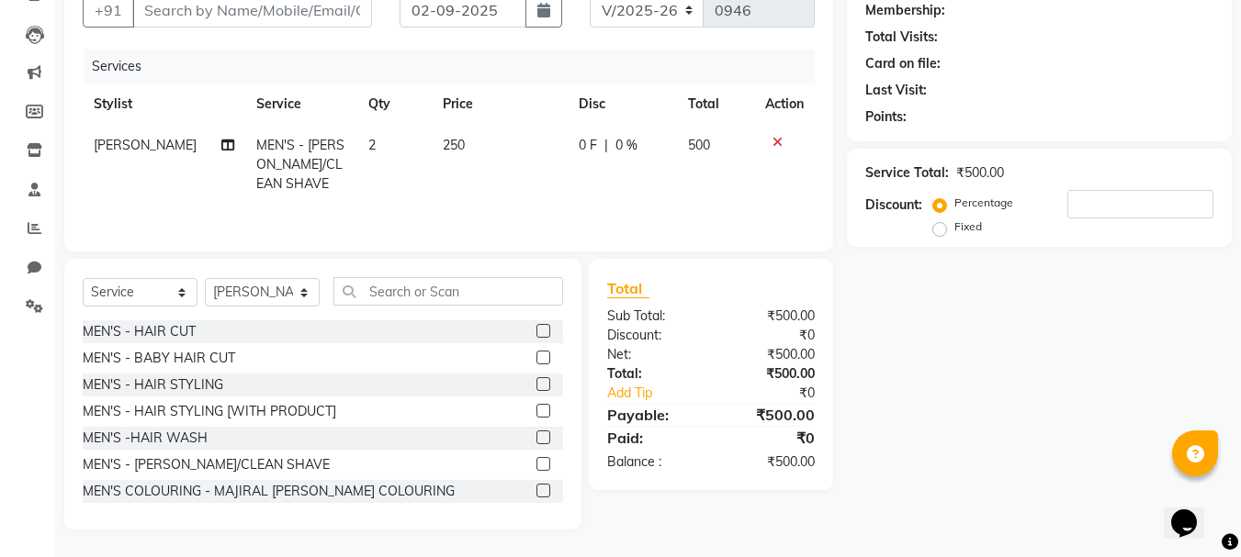
click at [536, 440] on label at bounding box center [543, 438] width 14 height 14
click at [536, 440] on input "checkbox" at bounding box center [542, 438] width 12 height 12
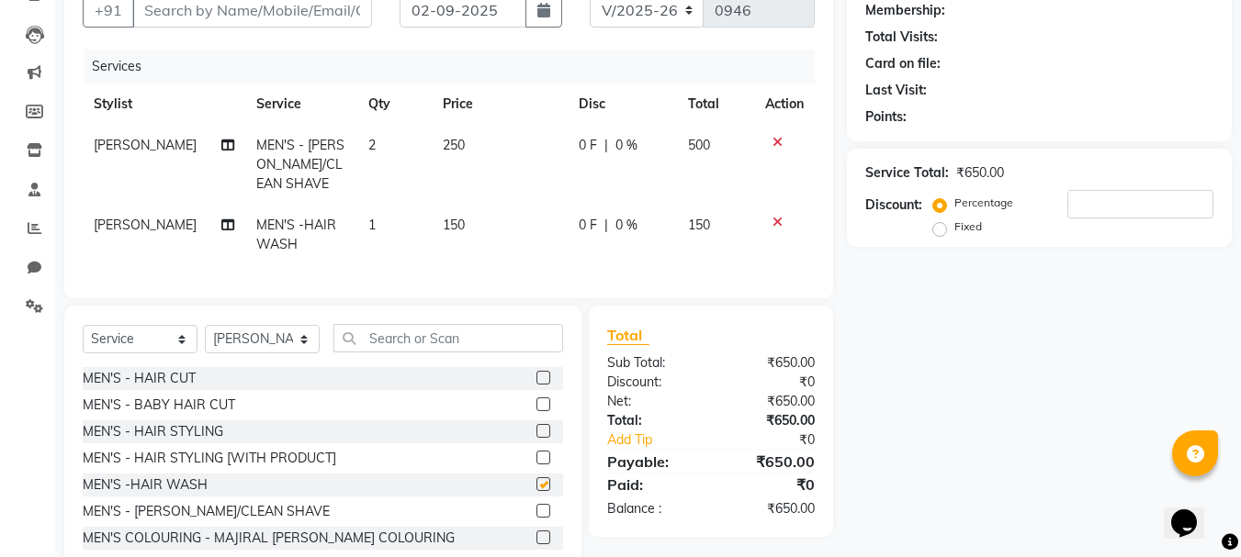
checkbox input "false"
click at [772, 144] on icon at bounding box center [777, 142] width 10 height 13
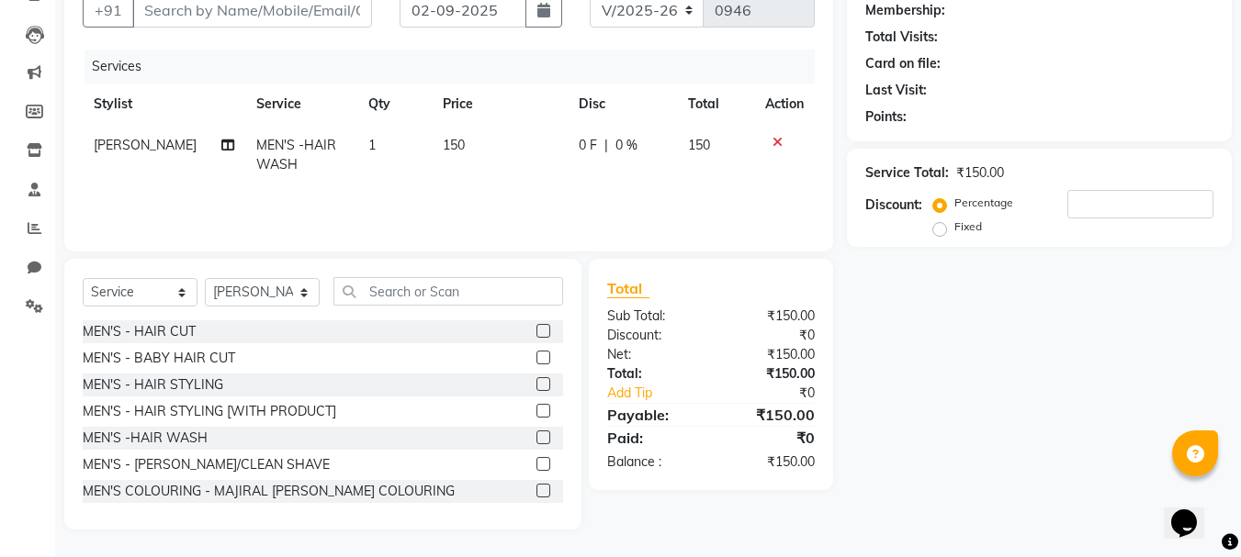
click at [376, 150] on td "1" at bounding box center [394, 155] width 74 height 61
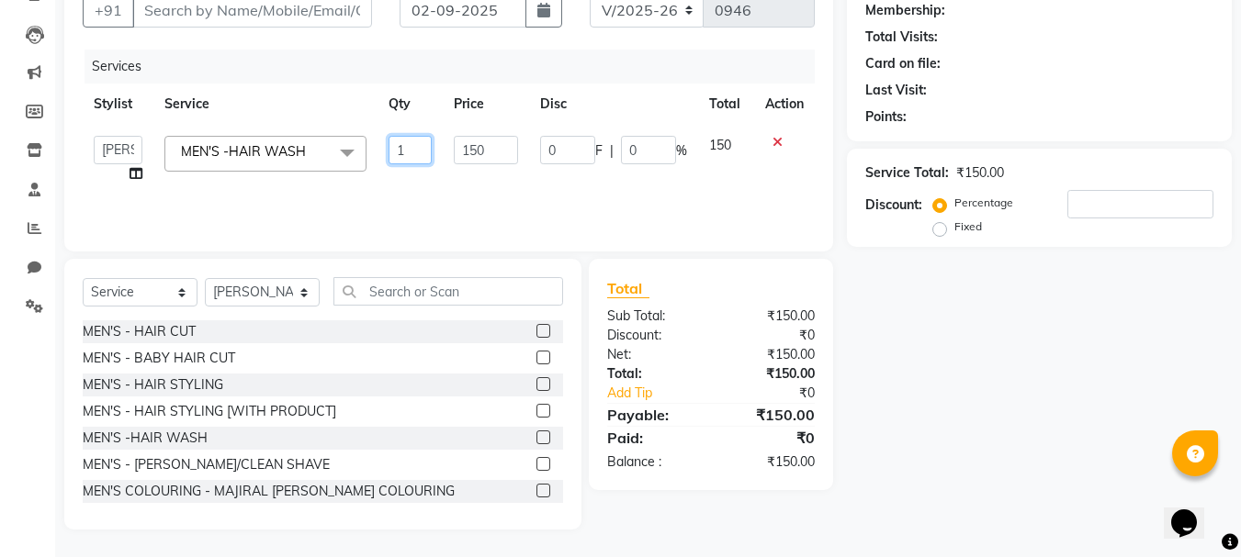
click at [402, 151] on input "1" at bounding box center [410, 150] width 44 height 28
type input "2"
click at [414, 177] on td "2" at bounding box center [410, 160] width 66 height 70
click at [274, 296] on select "Select Stylist [PERSON_NAME] [PERSON_NAME] Manager [PERSON_NAME] [PERSON_NAME] …" at bounding box center [262, 292] width 115 height 28
select select "11857"
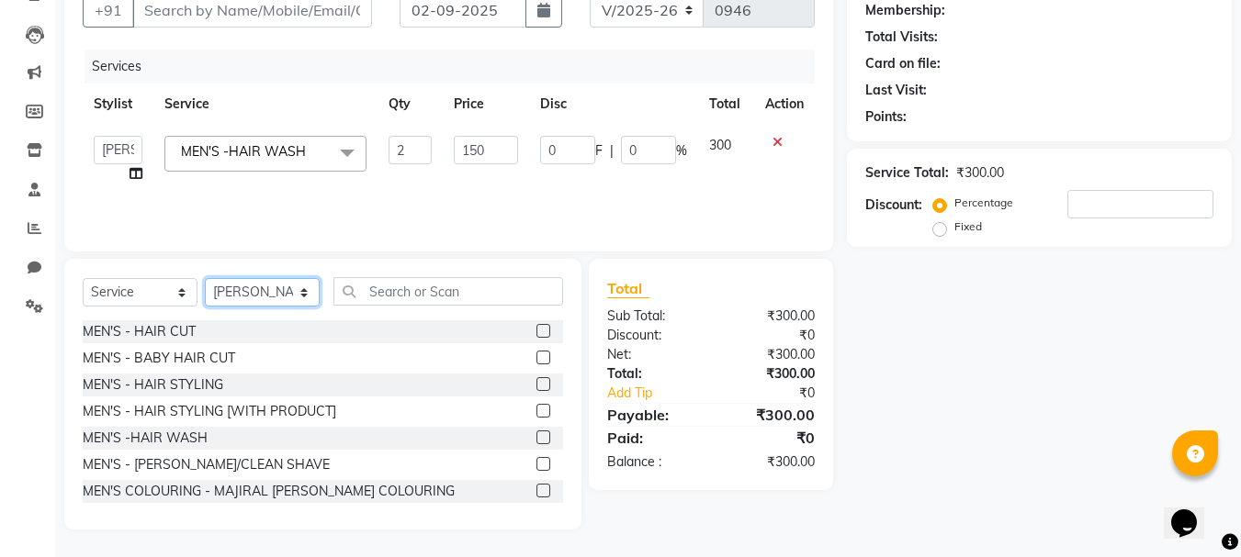
click at [205, 278] on select "Select Stylist [PERSON_NAME] [PERSON_NAME] Manager [PERSON_NAME] [PERSON_NAME] …" at bounding box center [262, 292] width 115 height 28
click at [536, 334] on label at bounding box center [543, 331] width 14 height 14
click at [536, 334] on input "checkbox" at bounding box center [542, 332] width 12 height 12
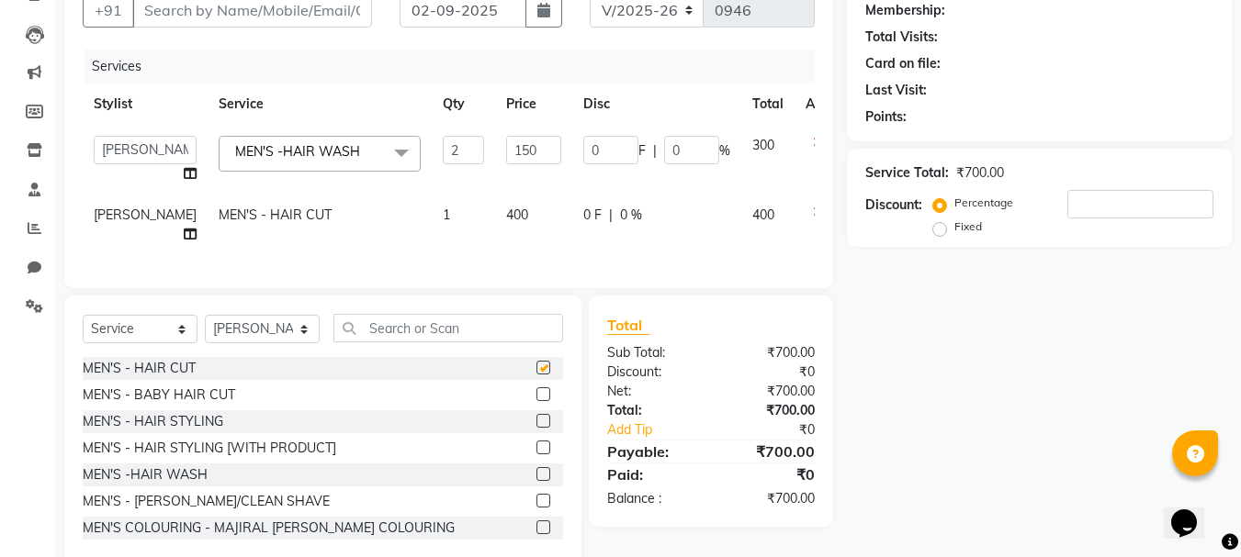
checkbox input "false"
click at [536, 508] on label at bounding box center [543, 501] width 14 height 14
click at [536, 508] on input "checkbox" at bounding box center [542, 502] width 12 height 12
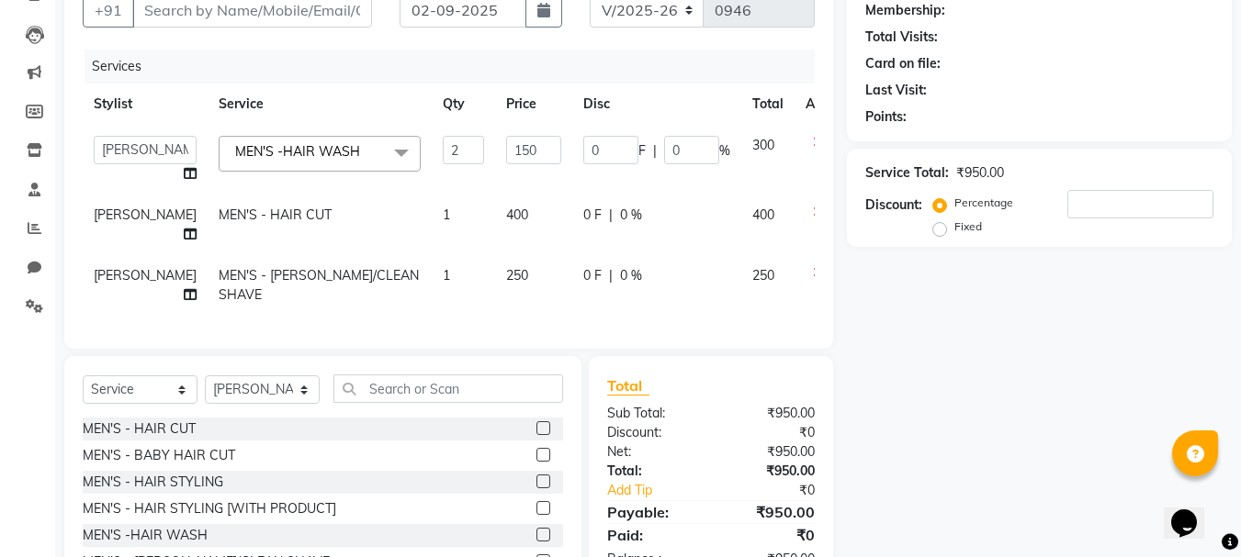
checkbox input "false"
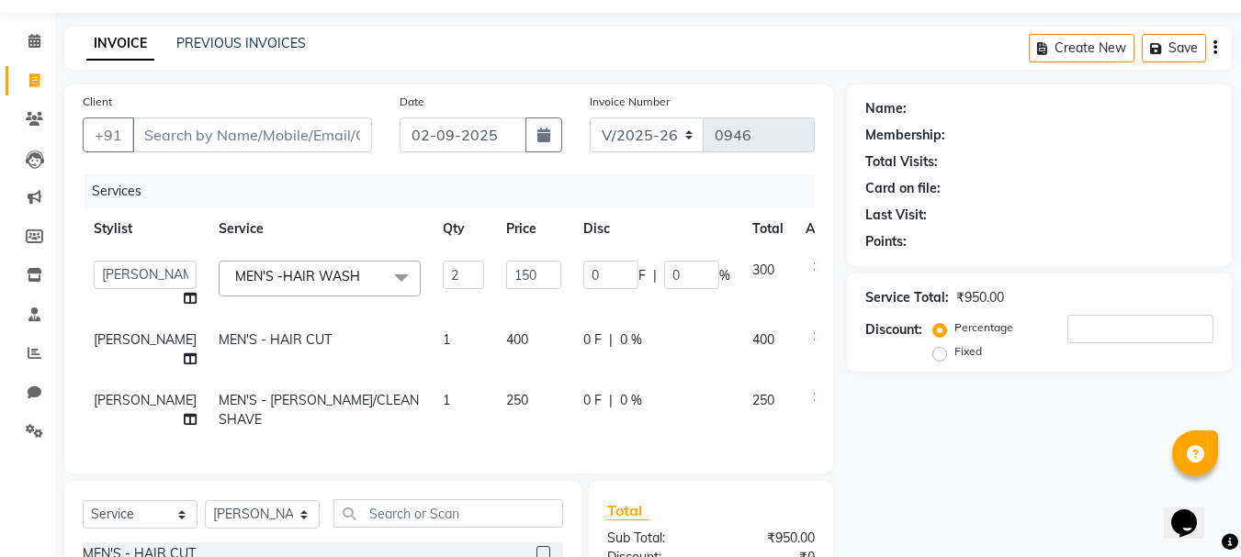
scroll to position [52, 0]
click at [229, 129] on input "Client" at bounding box center [252, 135] width 240 height 35
click at [235, 129] on input "Client" at bounding box center [252, 135] width 240 height 35
type input "8"
type input "0"
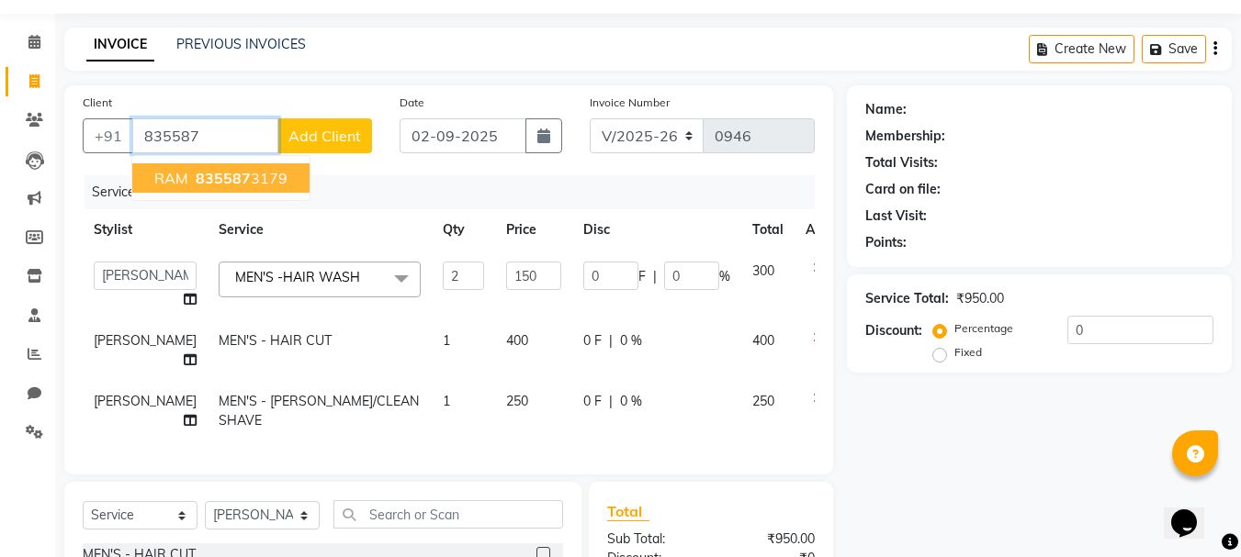
click at [235, 174] on span "835587" at bounding box center [223, 178] width 55 height 18
type input "8355873179"
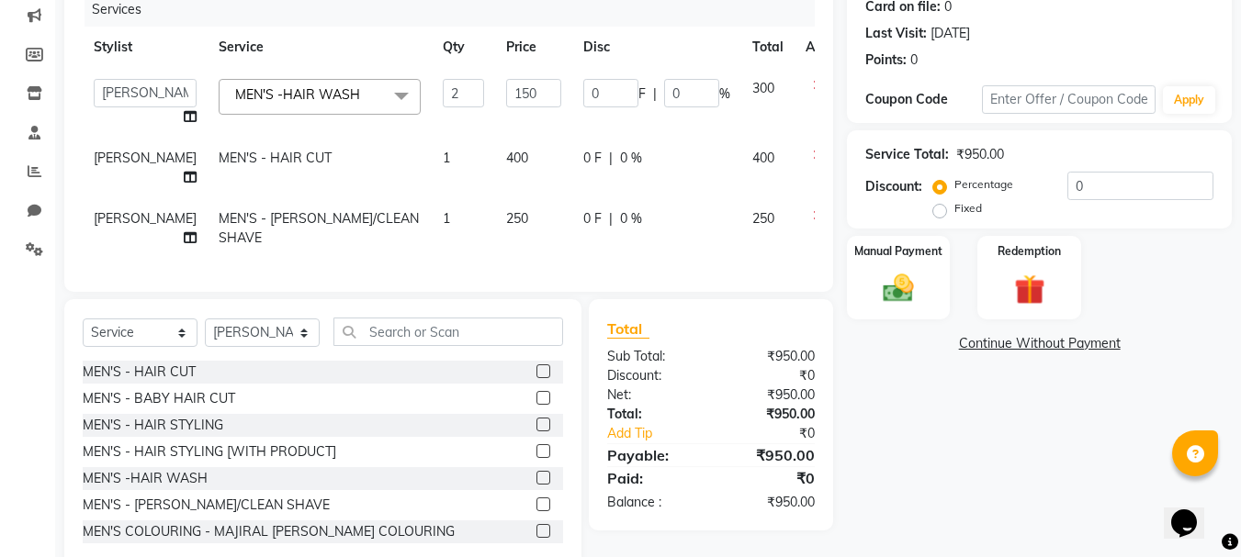
scroll to position [236, 0]
click at [914, 301] on img at bounding box center [897, 287] width 51 height 37
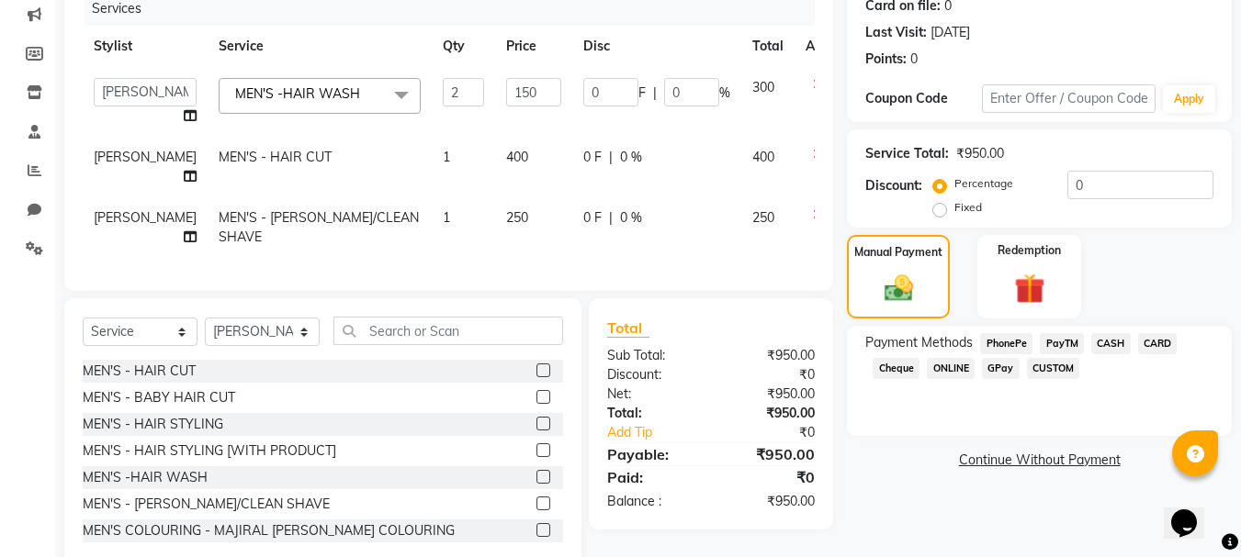
click at [1115, 336] on span "CASH" at bounding box center [1110, 343] width 39 height 21
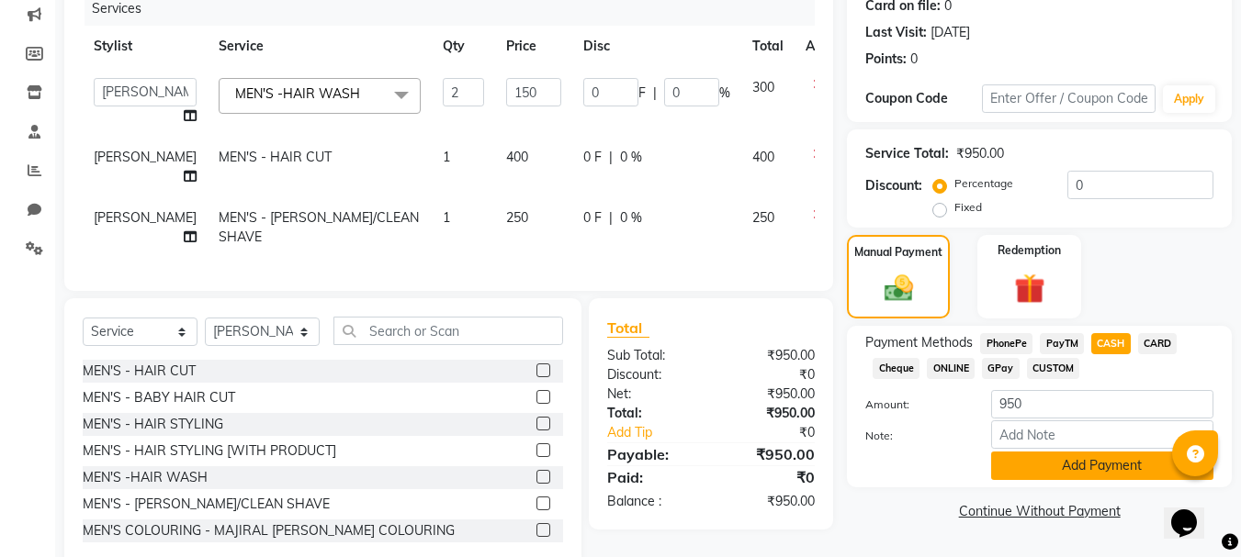
click at [1068, 456] on button "Add Payment" at bounding box center [1102, 466] width 222 height 28
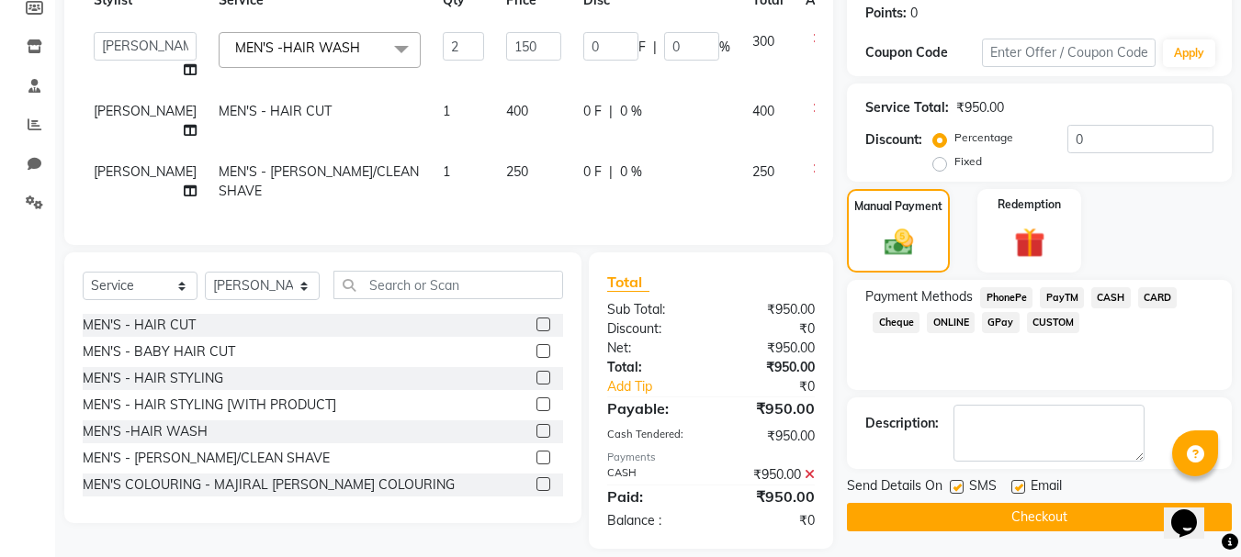
scroll to position [354, 0]
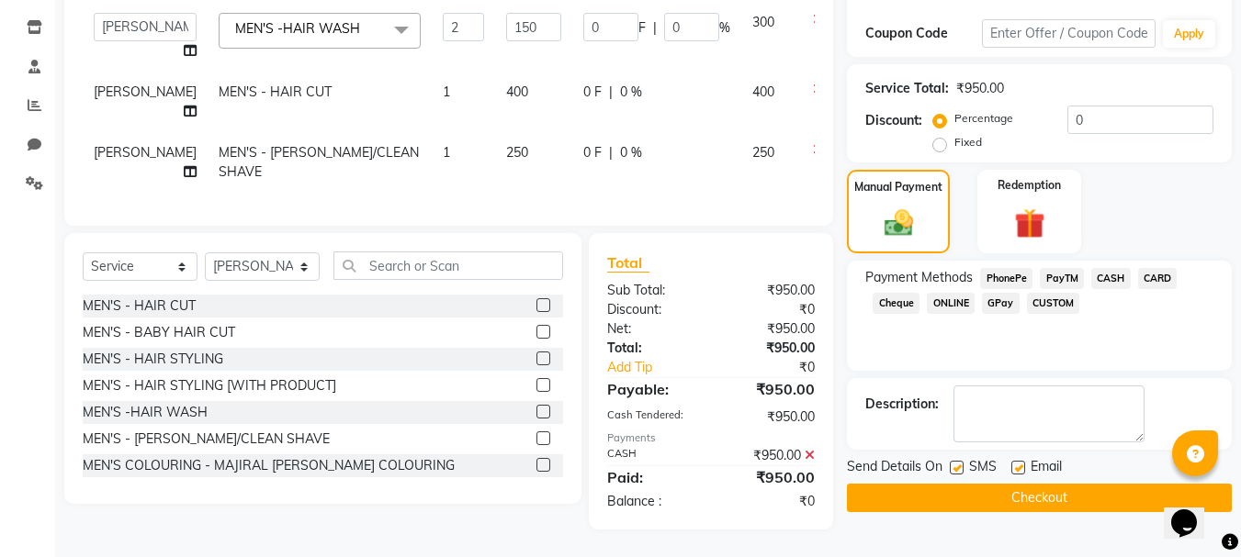
click at [1031, 484] on button "Checkout" at bounding box center [1039, 498] width 385 height 28
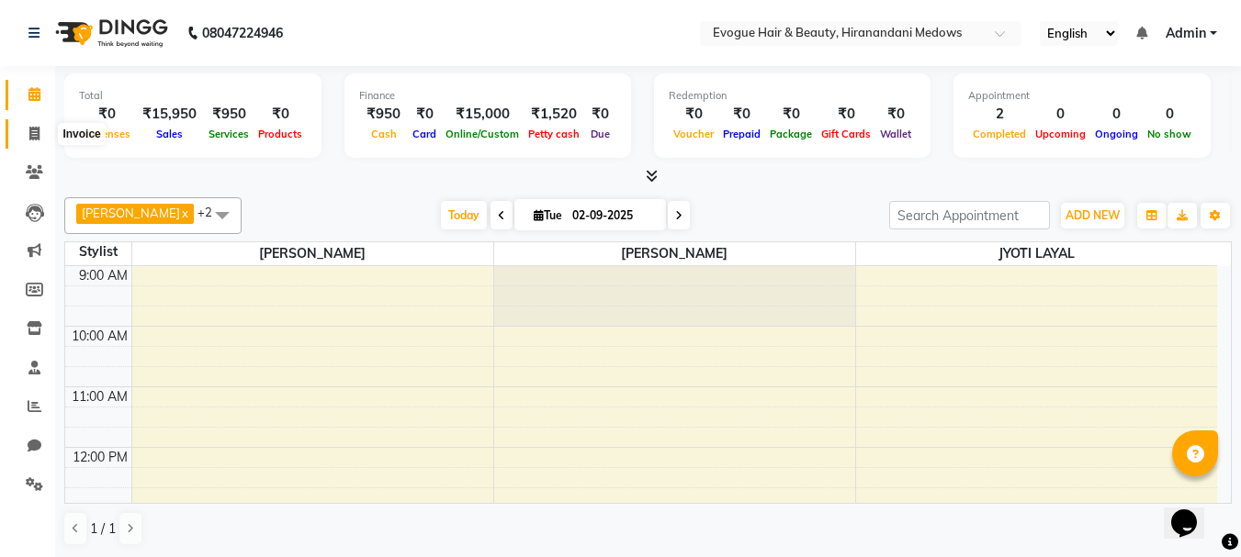
click at [29, 131] on icon at bounding box center [34, 134] width 10 height 14
select select "service"
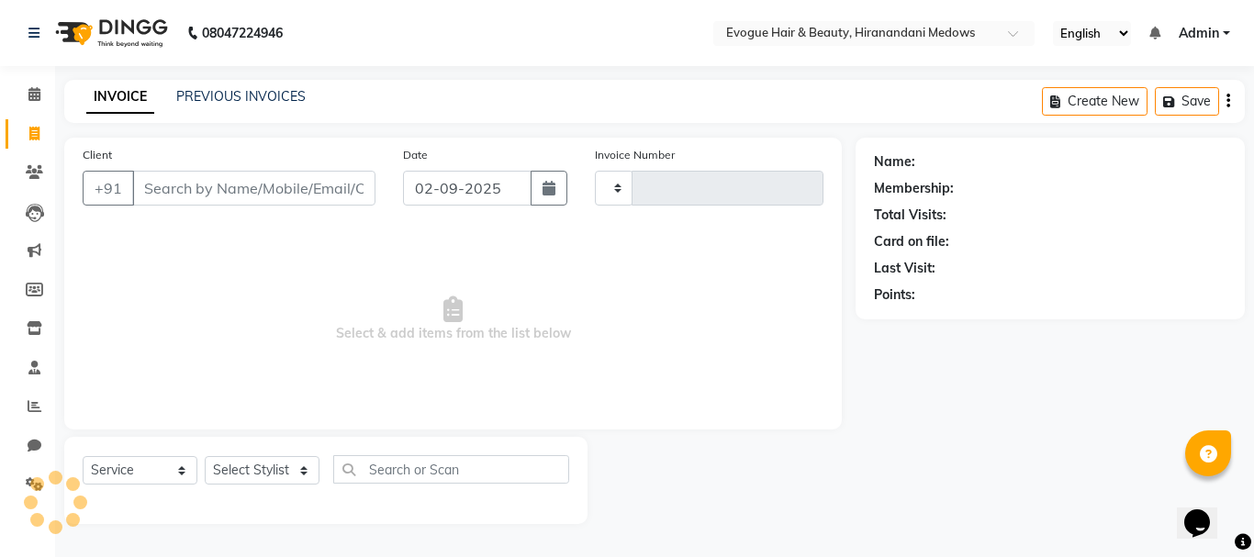
type input "0943"
select select "746"
click at [154, 188] on input "Client" at bounding box center [253, 188] width 243 height 35
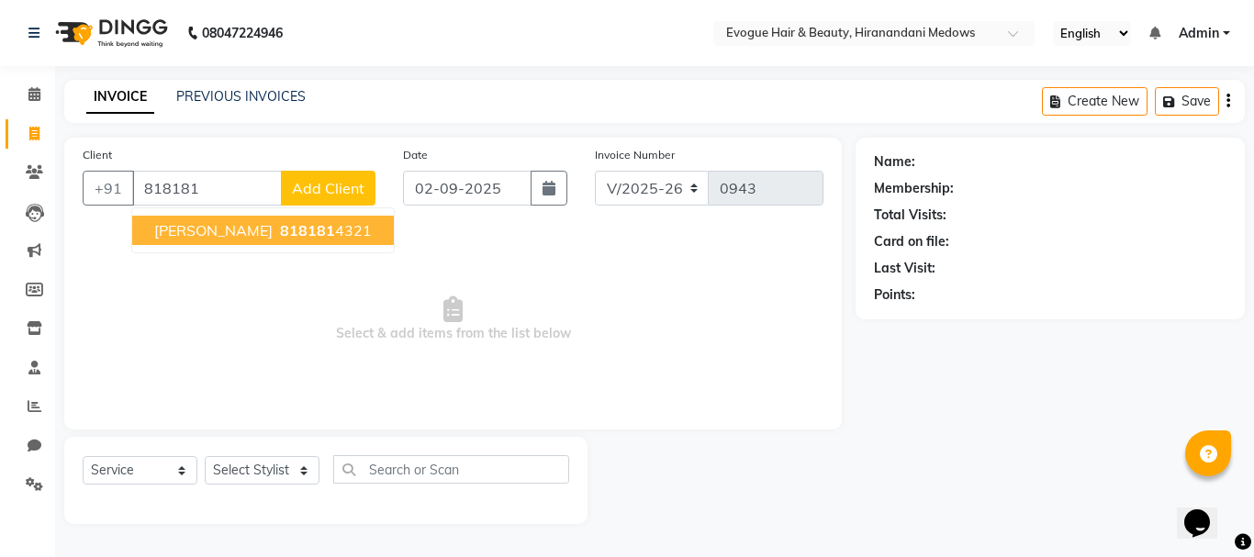
click at [235, 235] on span "[PERSON_NAME]" at bounding box center [213, 230] width 118 height 18
type input "8181814321"
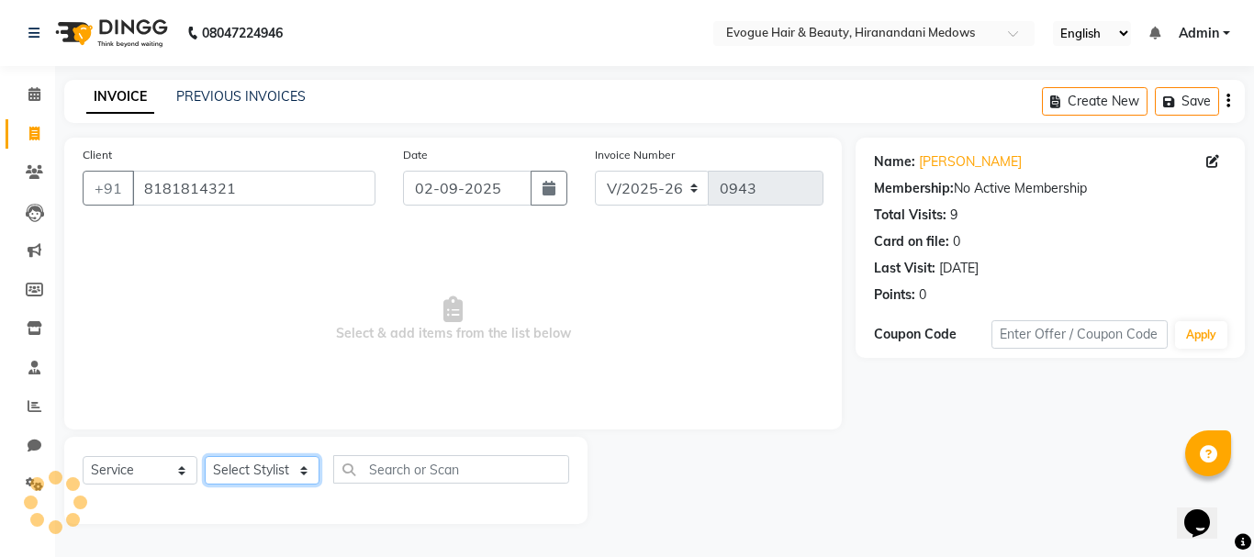
click at [250, 468] on select "Select Stylist [PERSON_NAME] [PERSON_NAME] Manager [PERSON_NAME] [PERSON_NAME] …" at bounding box center [262, 470] width 115 height 28
select select "11857"
click at [205, 456] on select "Select Stylist [PERSON_NAME] [PERSON_NAME] Manager [PERSON_NAME] [PERSON_NAME] …" at bounding box center [262, 470] width 115 height 28
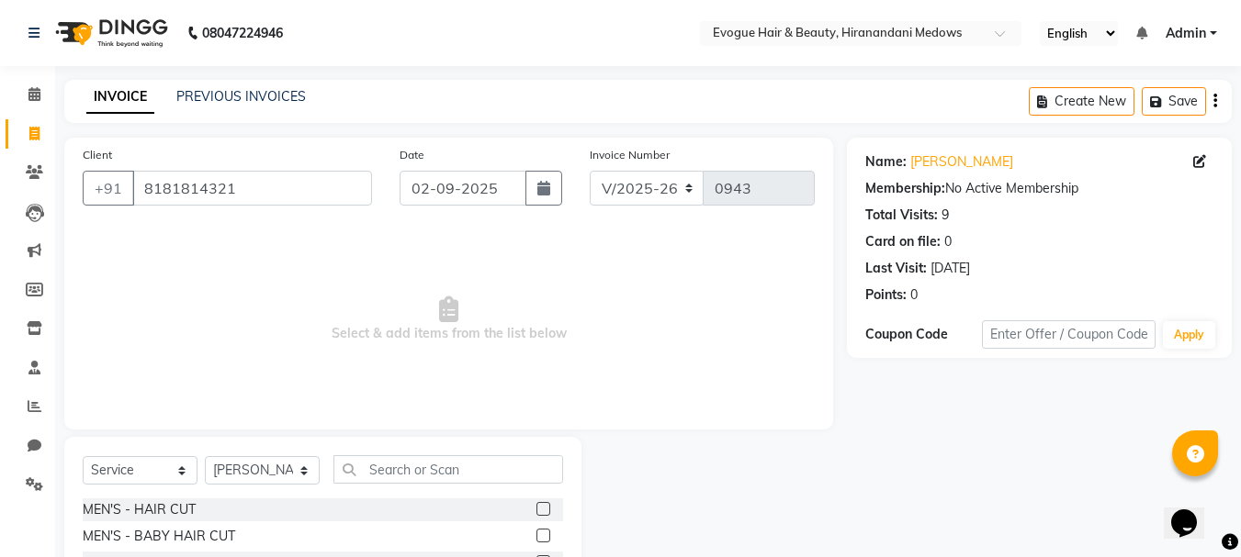
click at [536, 506] on label at bounding box center [543, 509] width 14 height 14
click at [536, 506] on input "checkbox" at bounding box center [542, 510] width 12 height 12
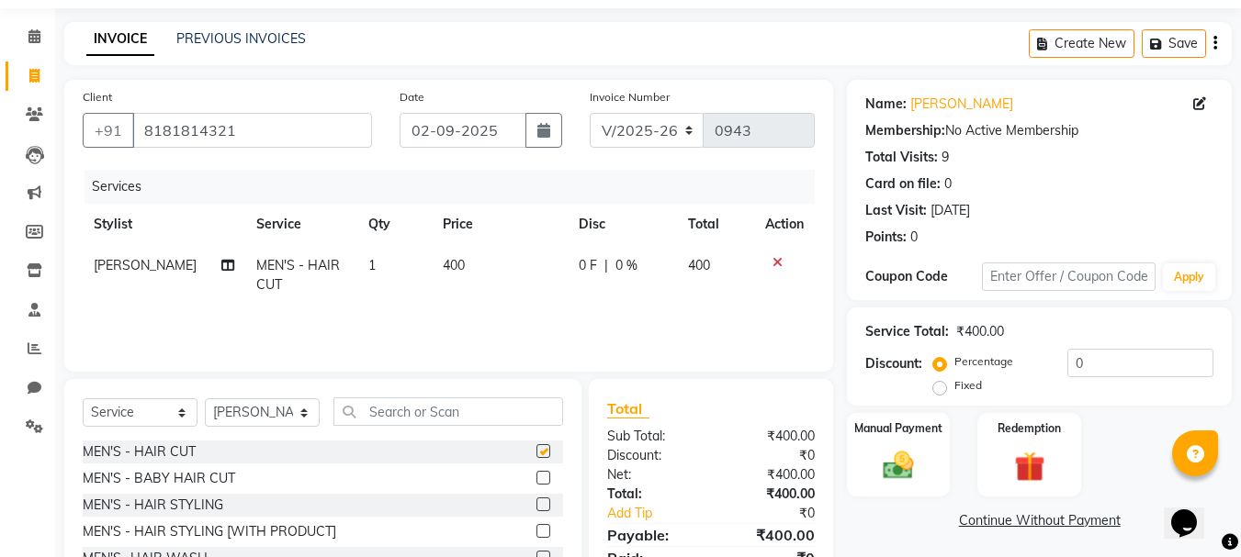
checkbox input "false"
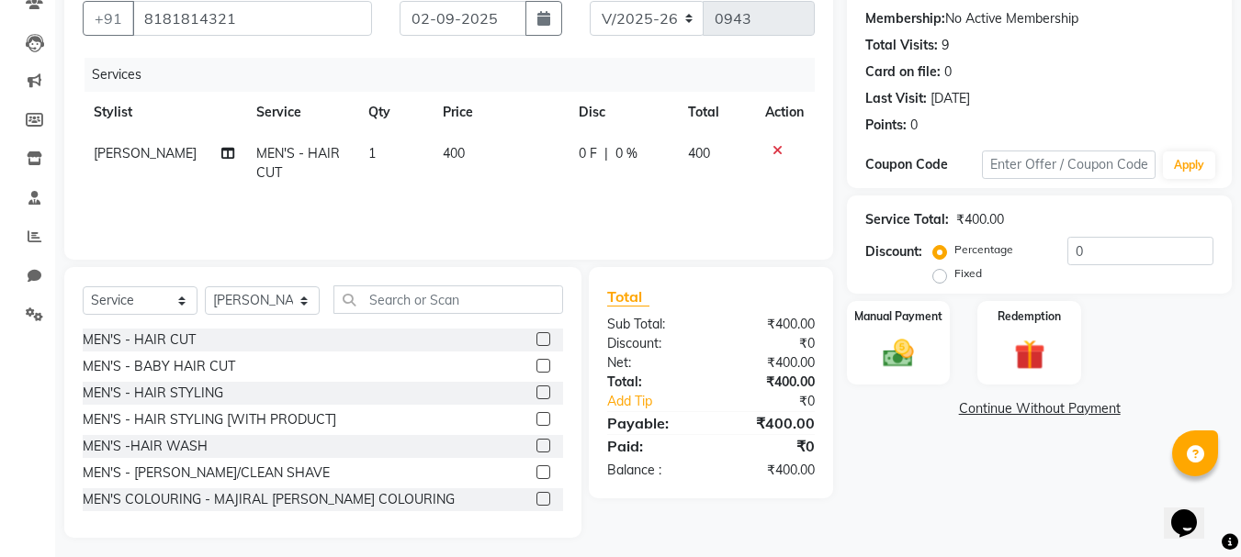
scroll to position [178, 0]
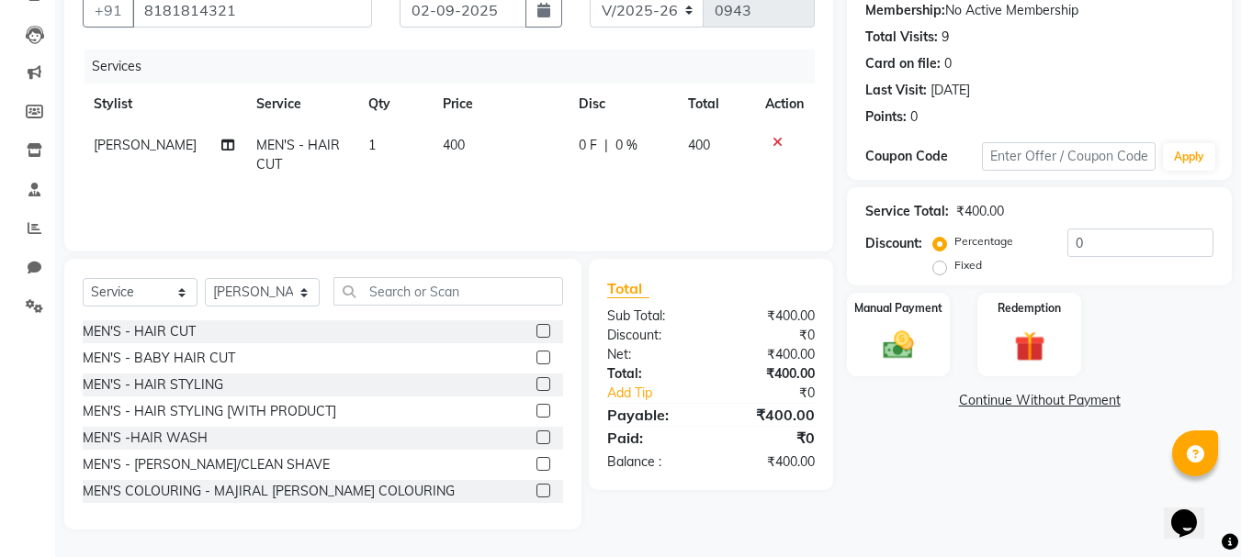
click at [536, 463] on label at bounding box center [543, 464] width 14 height 14
click at [536, 463] on input "checkbox" at bounding box center [542, 465] width 12 height 12
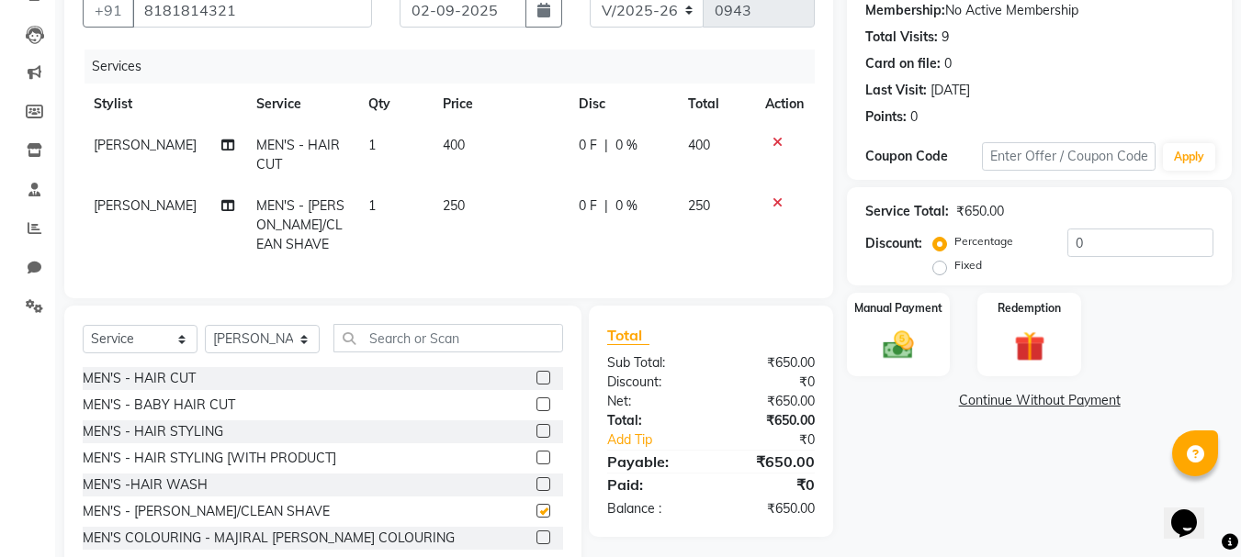
checkbox input "false"
click at [304, 347] on select "Select Stylist [PERSON_NAME] [PERSON_NAME] Manager [PERSON_NAME] [PERSON_NAME] …" at bounding box center [262, 339] width 115 height 28
select select "70843"
click at [205, 339] on select "Select Stylist [PERSON_NAME] [PERSON_NAME] Manager [PERSON_NAME] [PERSON_NAME] …" at bounding box center [262, 339] width 115 height 28
click at [536, 491] on label at bounding box center [543, 484] width 14 height 14
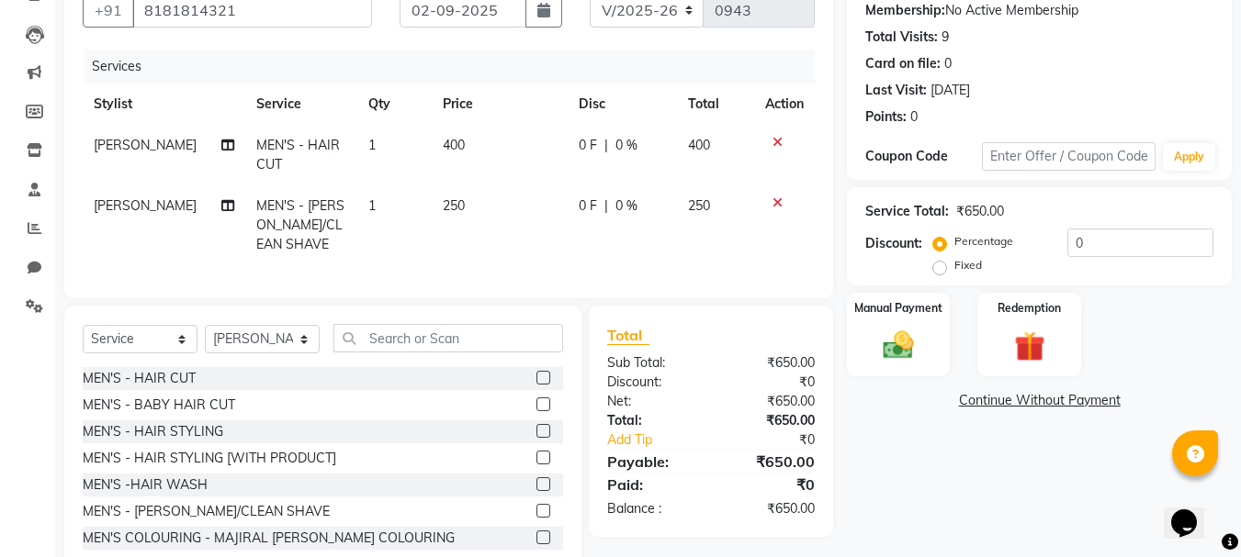
click at [536, 491] on input "checkbox" at bounding box center [542, 485] width 12 height 12
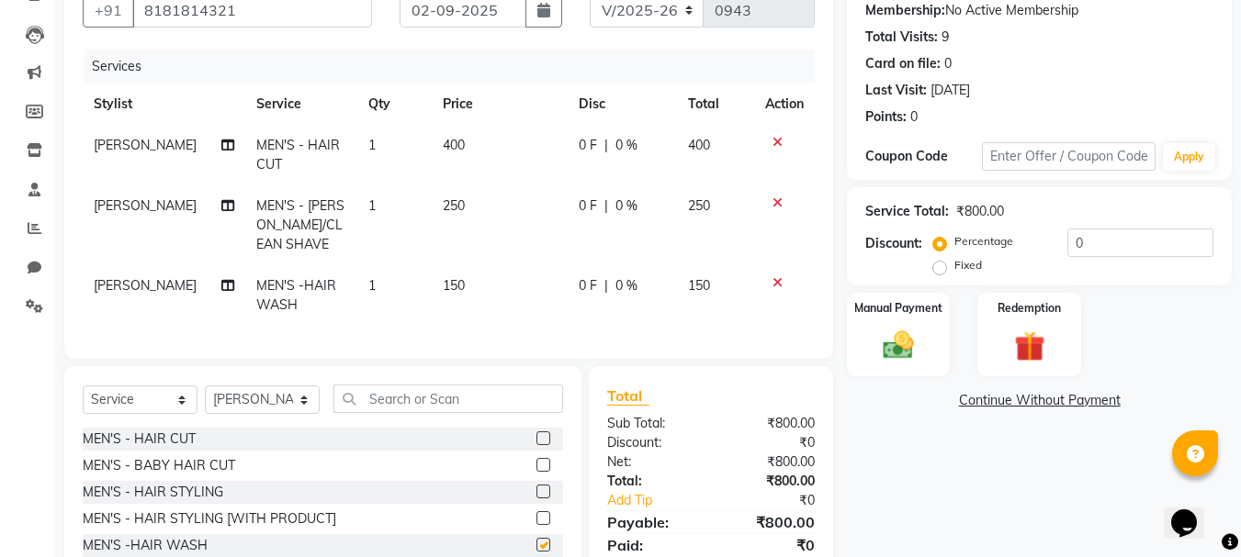
checkbox input "false"
click at [466, 413] on input "text" at bounding box center [448, 399] width 230 height 28
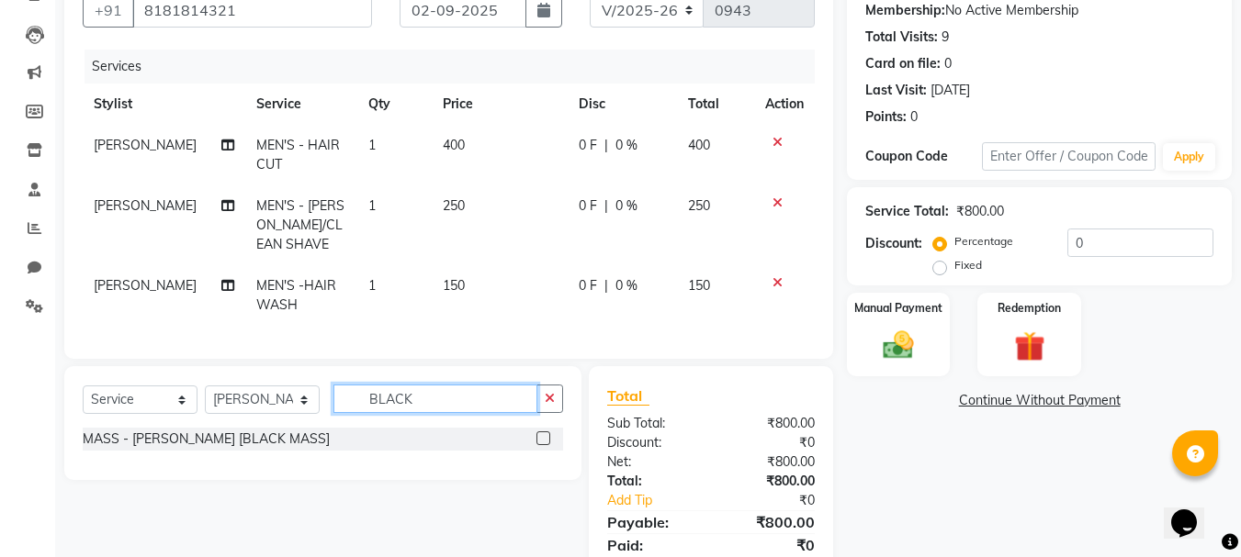
type input "BLACK"
click at [541, 445] on label at bounding box center [543, 439] width 14 height 14
click at [541, 445] on input "checkbox" at bounding box center [542, 439] width 12 height 12
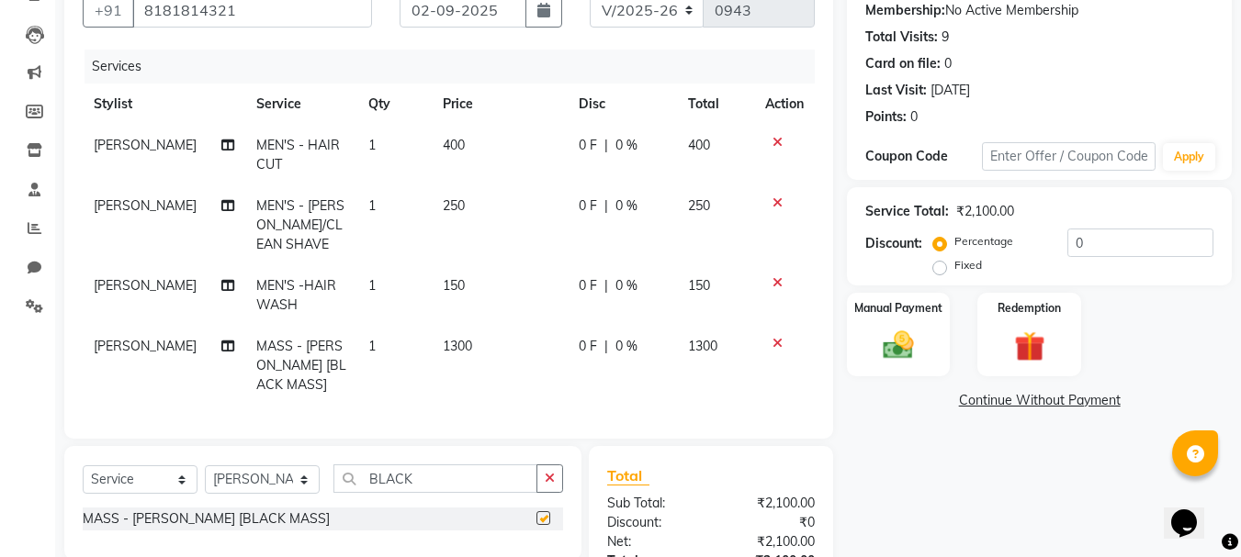
checkbox input "false"
click at [579, 343] on span "0 F" at bounding box center [587, 346] width 18 height 19
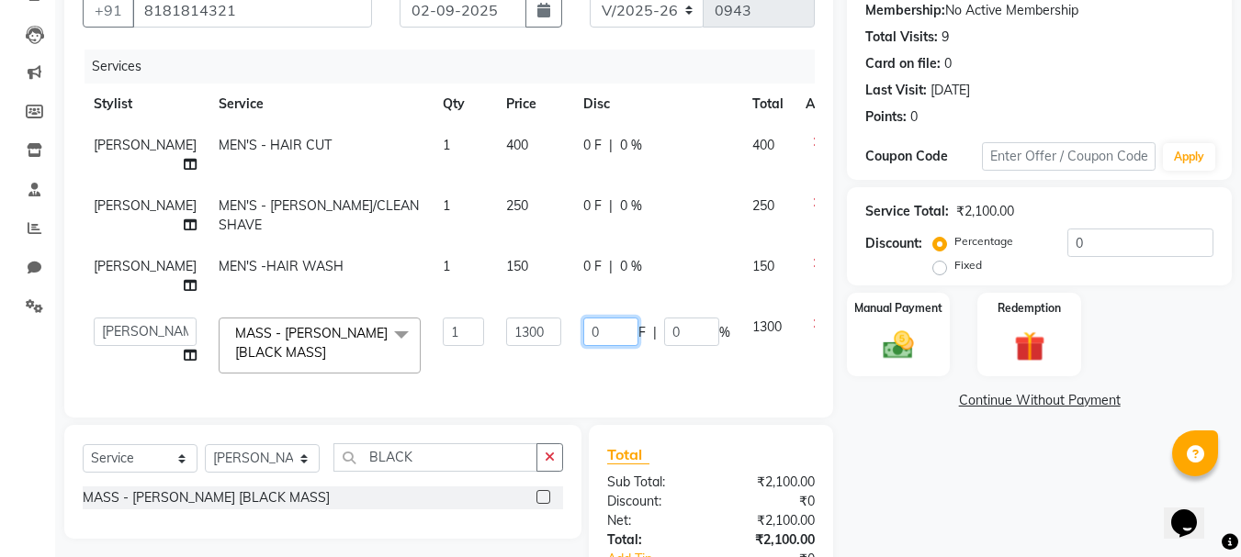
click at [583, 346] on input "0" at bounding box center [610, 332] width 55 height 28
type input "300"
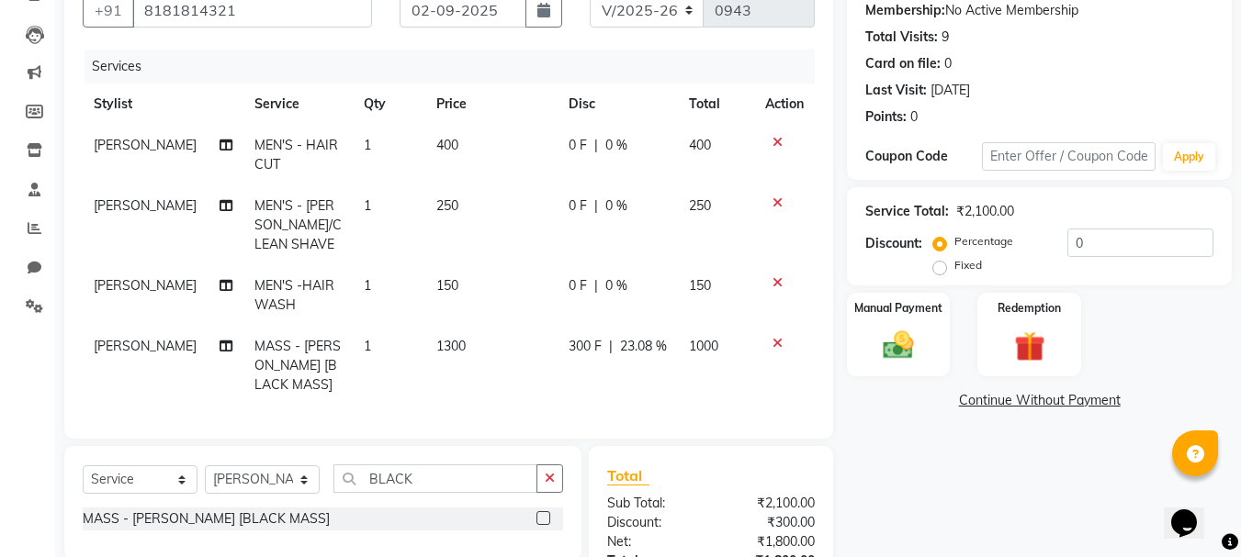
click at [586, 439] on div "Client [PHONE_NUMBER] Date [DATE] Invoice Number V/2025 V/[PHONE_NUMBER] Servic…" at bounding box center [448, 199] width 769 height 479
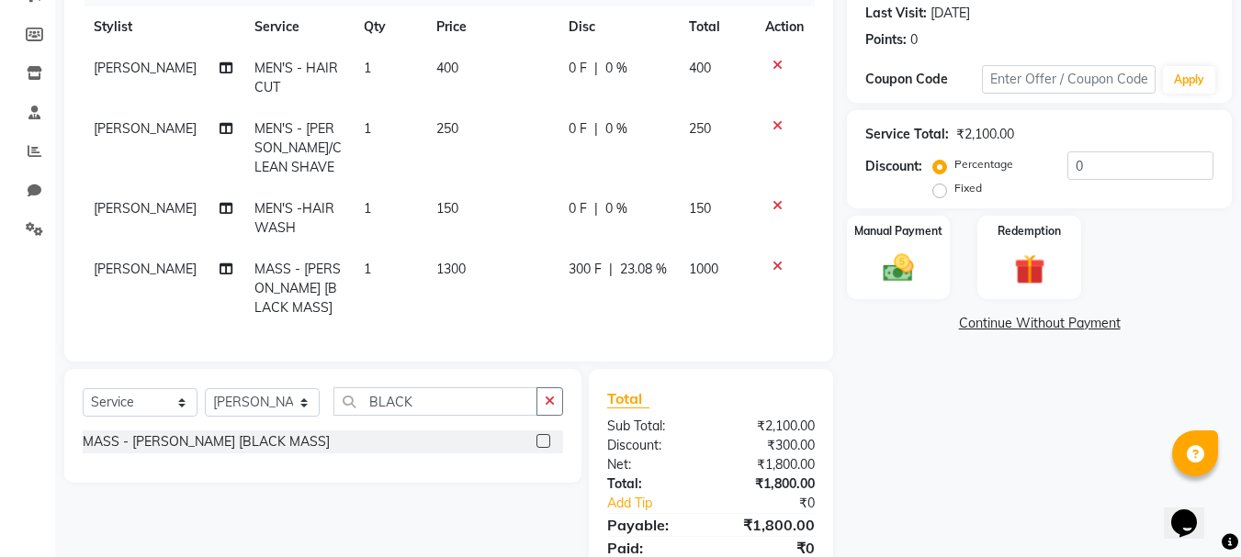
scroll to position [340, 0]
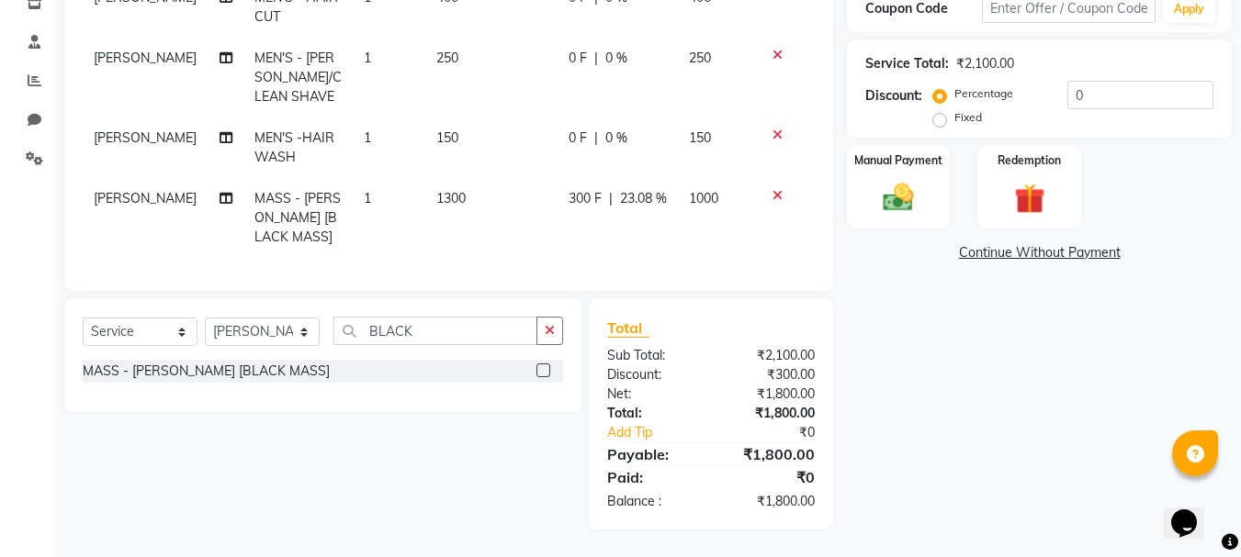
click at [924, 219] on div "Name: [PERSON_NAME] Membership: No Active Membership Total Visits: 9 Card on fi…" at bounding box center [1046, 171] width 399 height 718
click at [924, 203] on div "Manual Payment" at bounding box center [898, 186] width 107 height 87
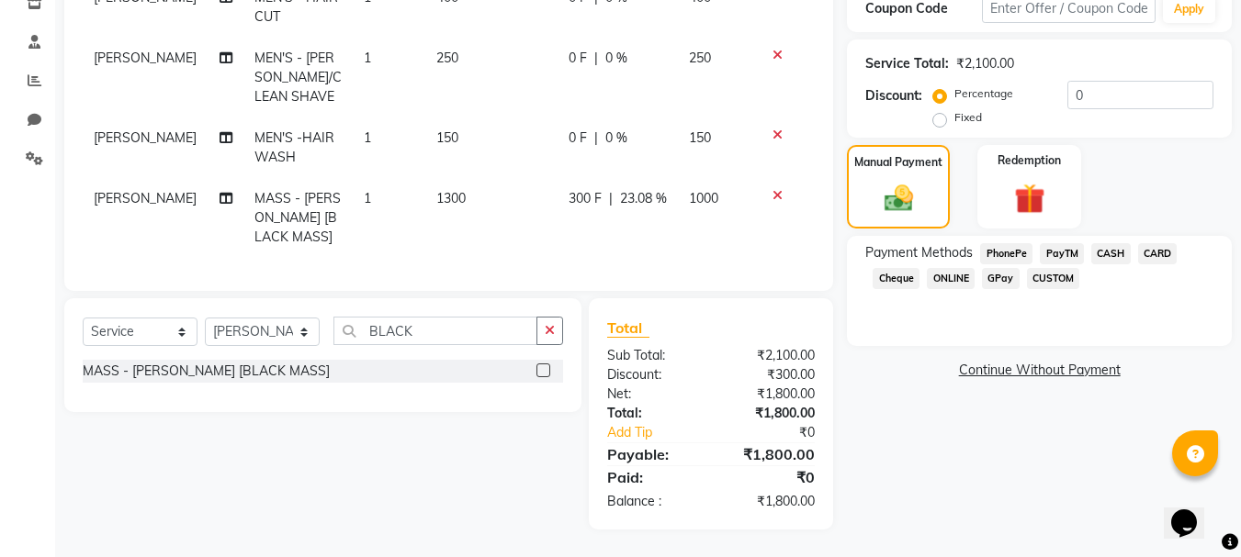
click at [948, 268] on span "ONLINE" at bounding box center [950, 278] width 48 height 21
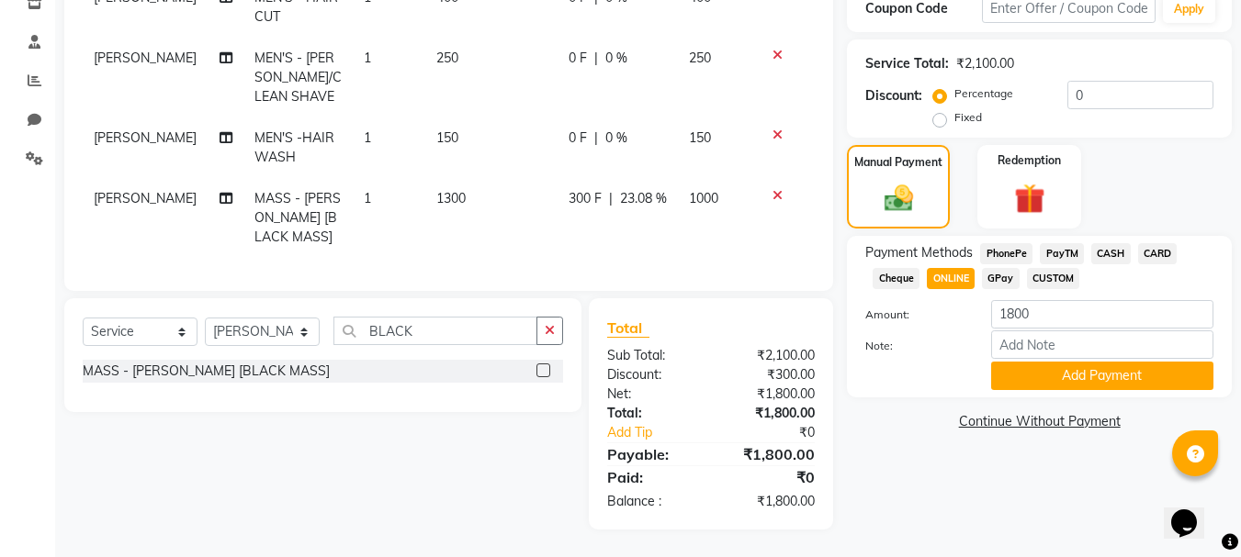
click at [1017, 412] on link "Continue Without Payment" at bounding box center [1038, 421] width 377 height 19
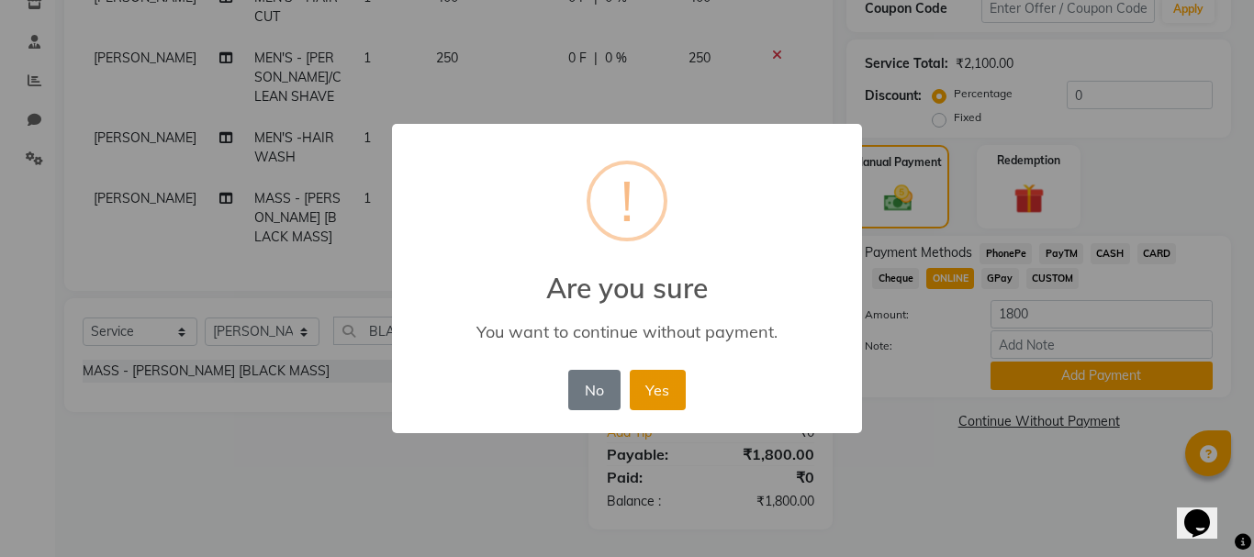
click at [656, 386] on button "Yes" at bounding box center [658, 390] width 56 height 40
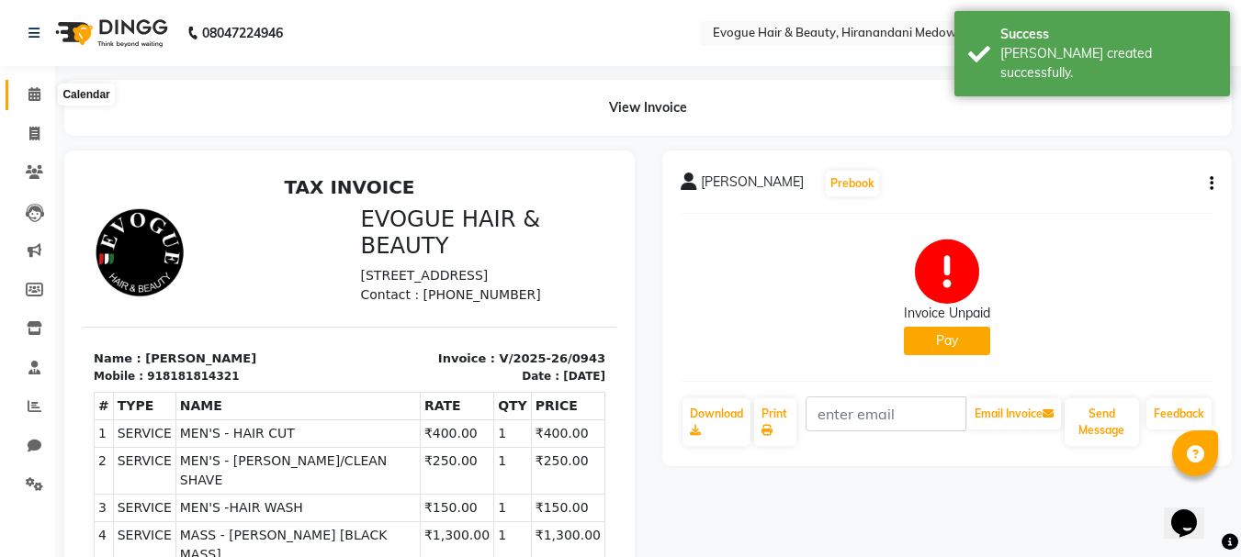
click at [29, 95] on icon at bounding box center [34, 94] width 12 height 14
